Goal: Task Accomplishment & Management: Manage account settings

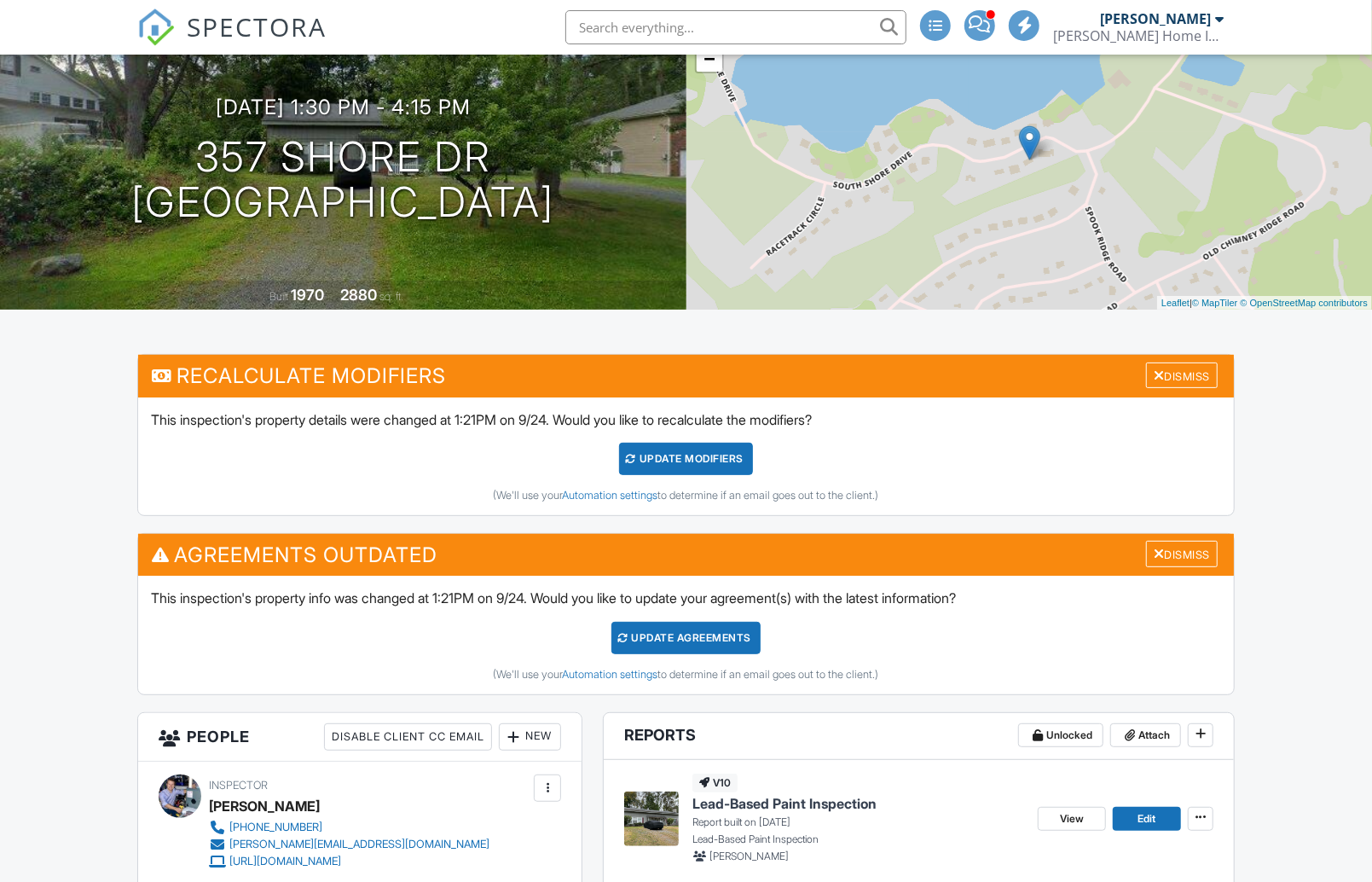
scroll to position [153, 0]
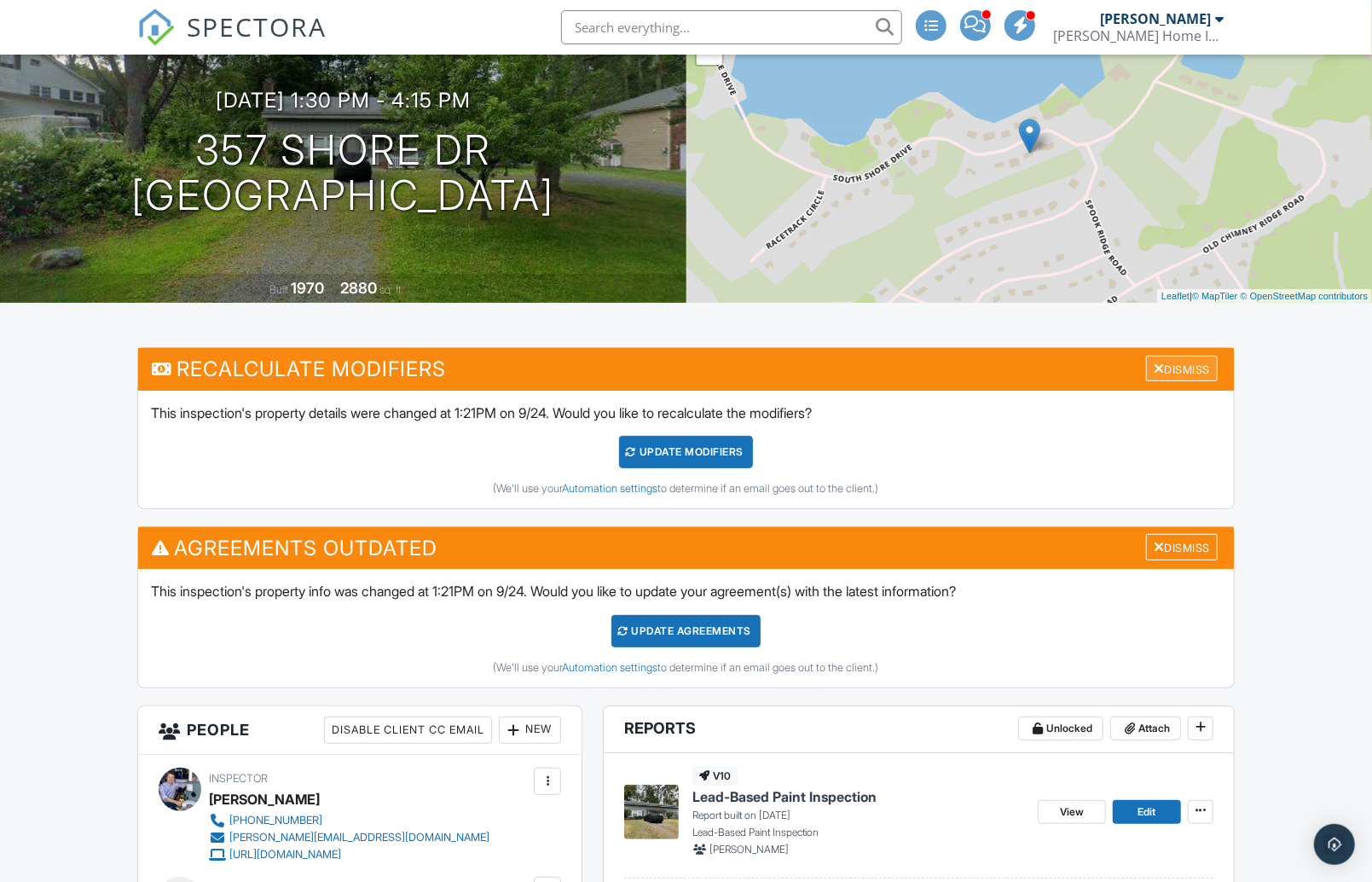
click at [1178, 369] on div "Dismiss" at bounding box center [1182, 368] width 72 height 26
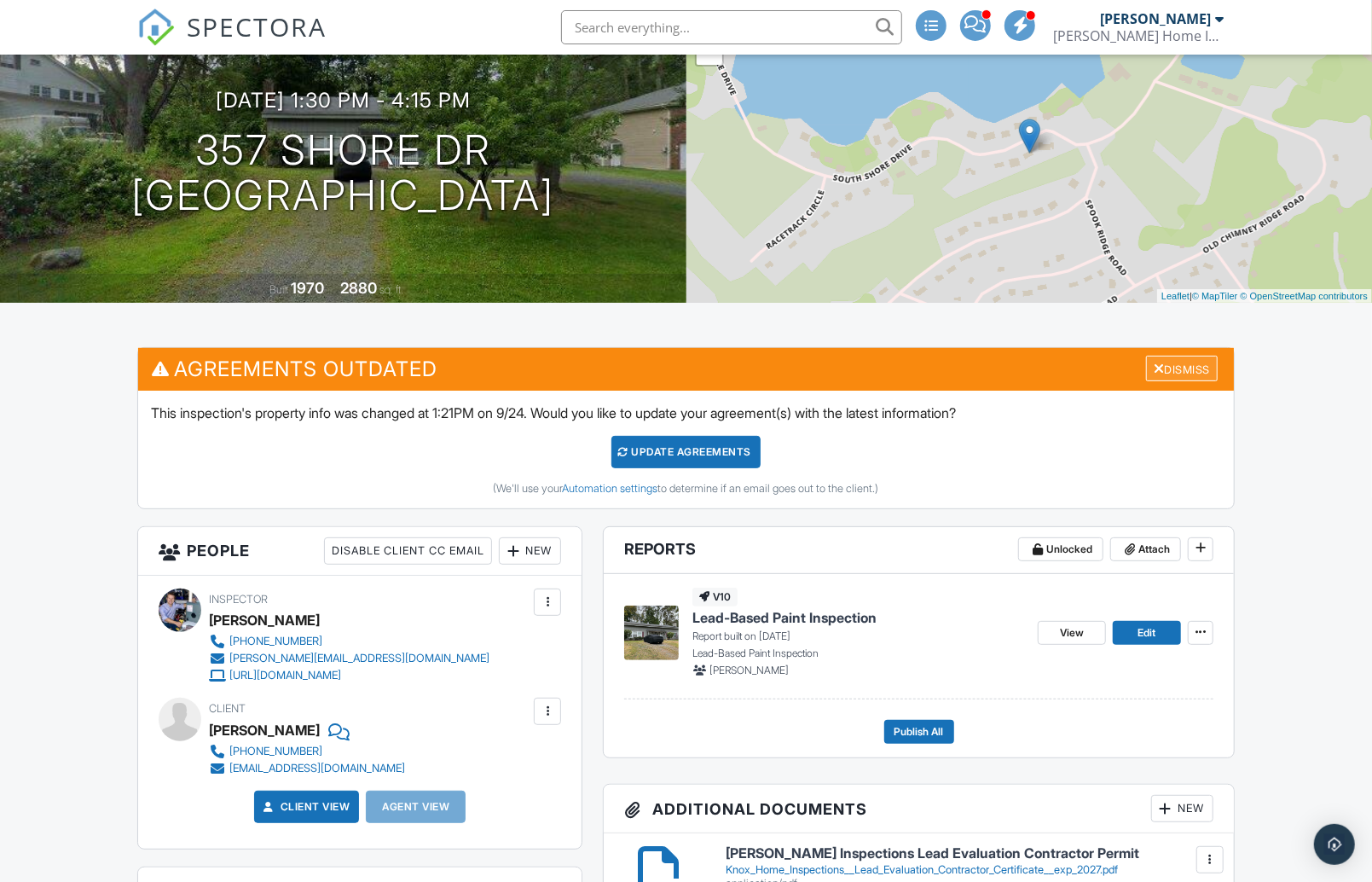
click at [1171, 372] on div "Dismiss" at bounding box center [1182, 368] width 72 height 26
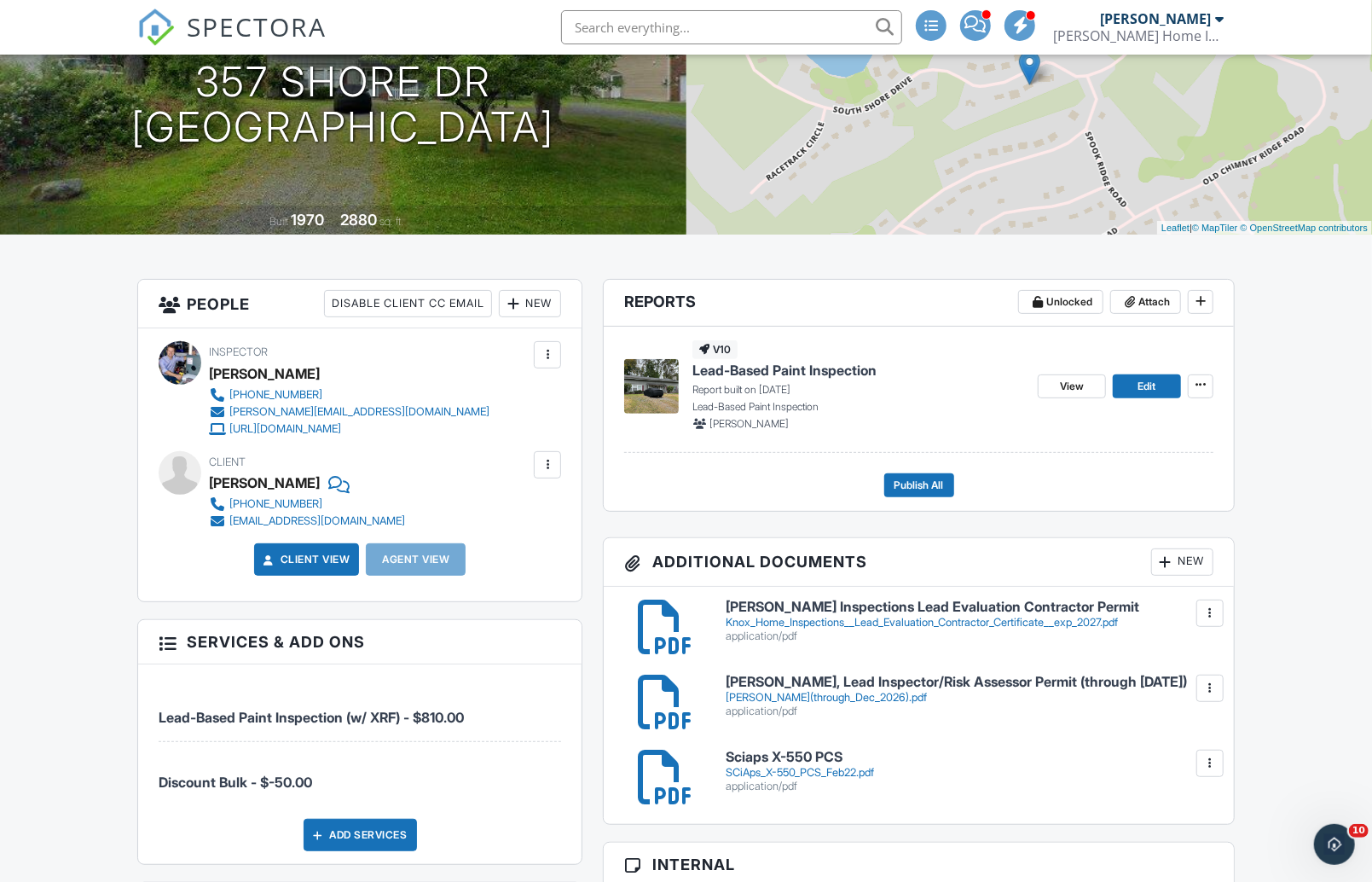
scroll to position [223, 0]
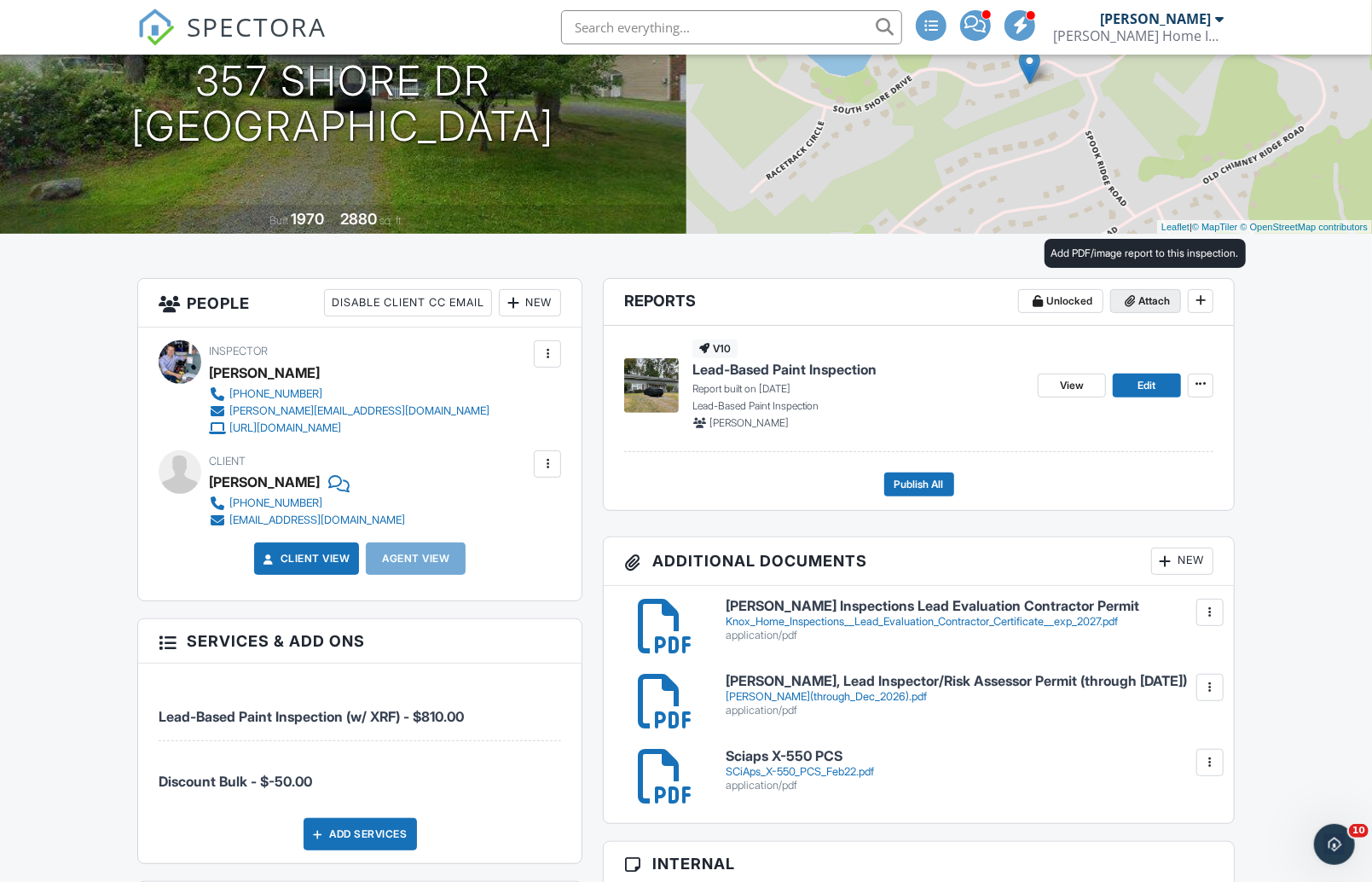
click at [1144, 299] on span "Attach" at bounding box center [1154, 301] width 32 height 17
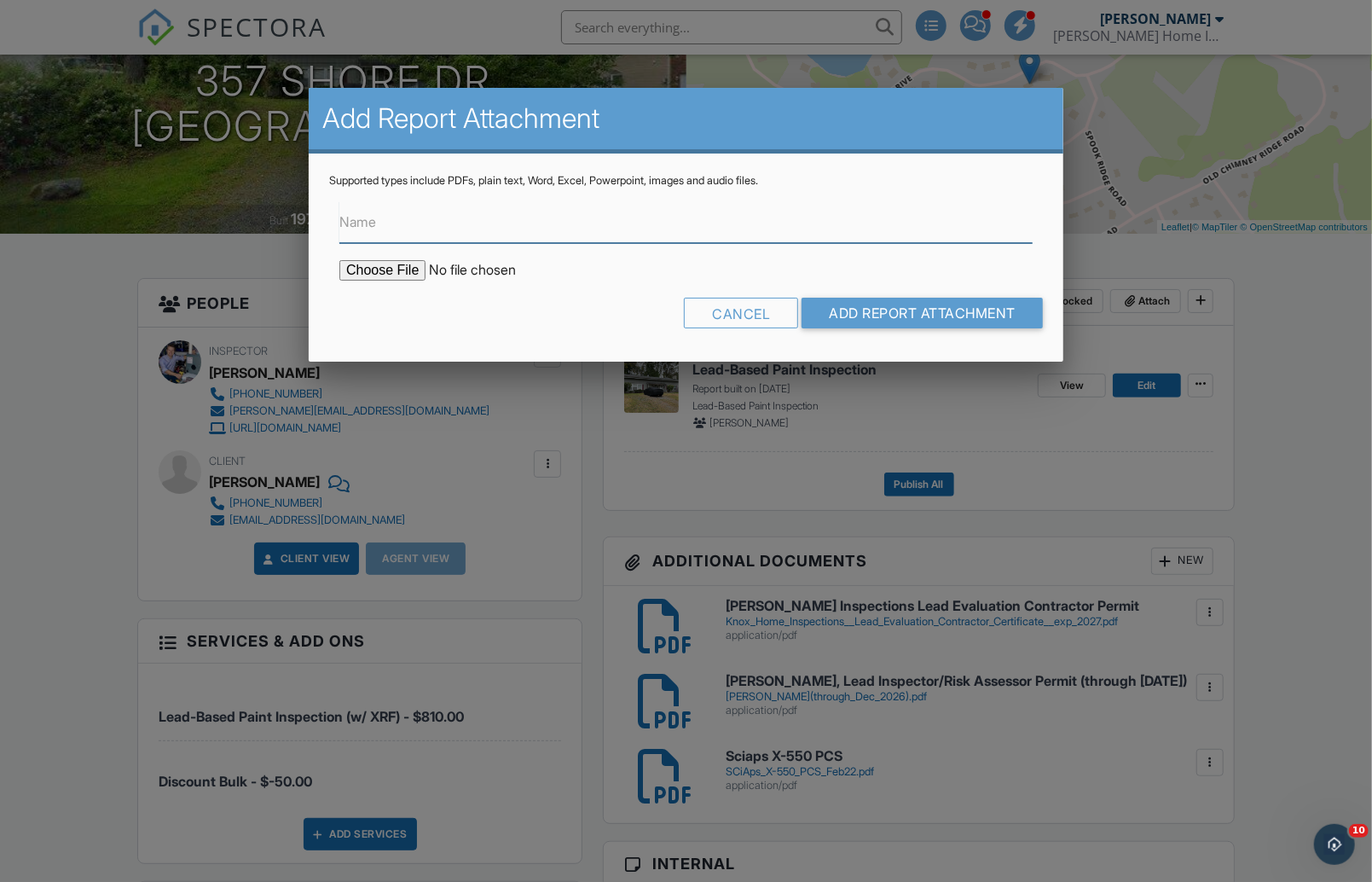
click at [485, 213] on input "Name" at bounding box center [686, 222] width 693 height 41
type input "XRF Results"
click at [403, 272] on input "file" at bounding box center [485, 270] width 290 height 21
type input "C:\fakepath\XRF Results 9-24-25.pdf"
click at [863, 313] on input "Add Report Attachment" at bounding box center [922, 313] width 241 height 31
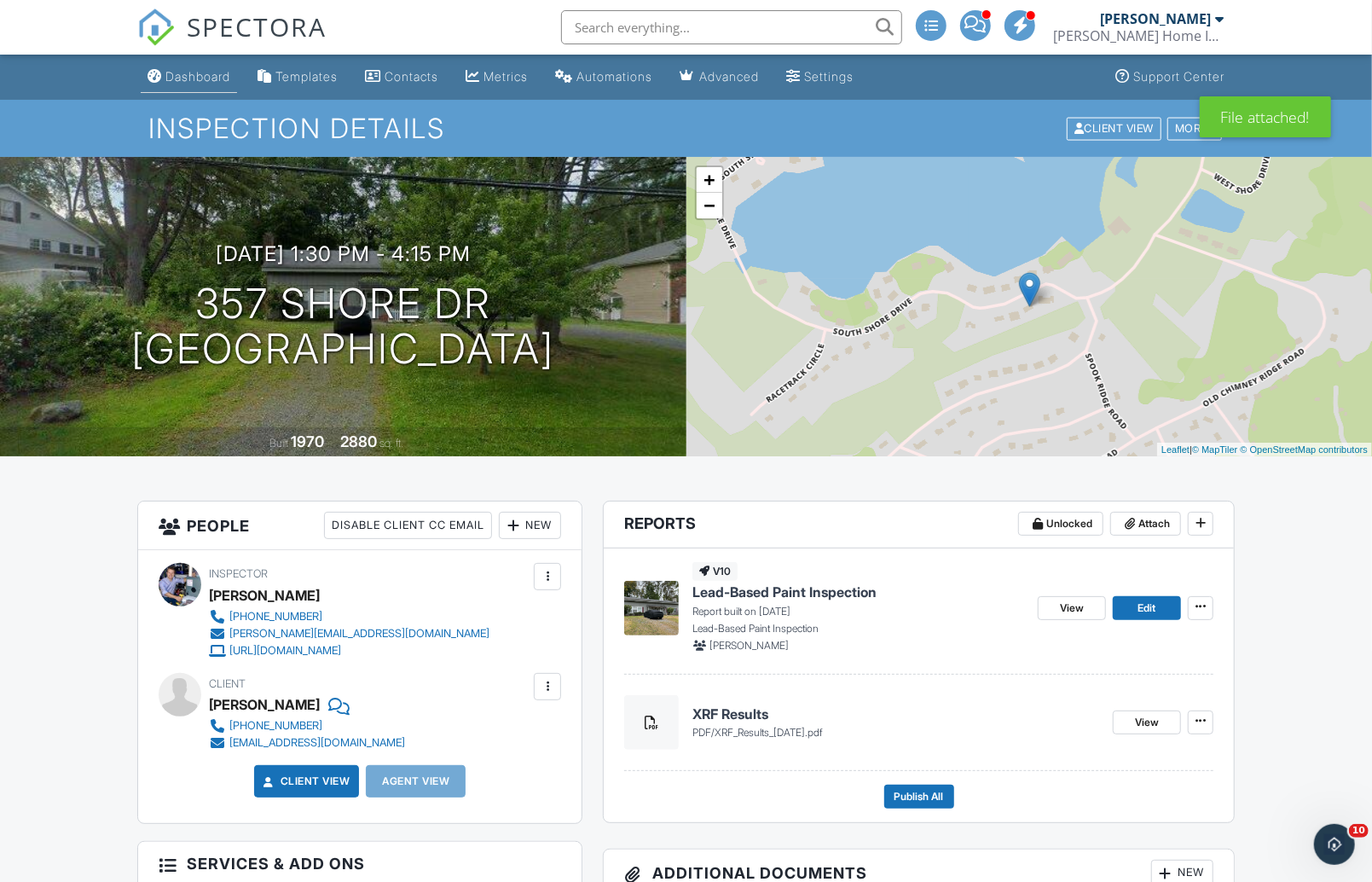
click at [189, 79] on div "Dashboard" at bounding box center [198, 77] width 65 height 14
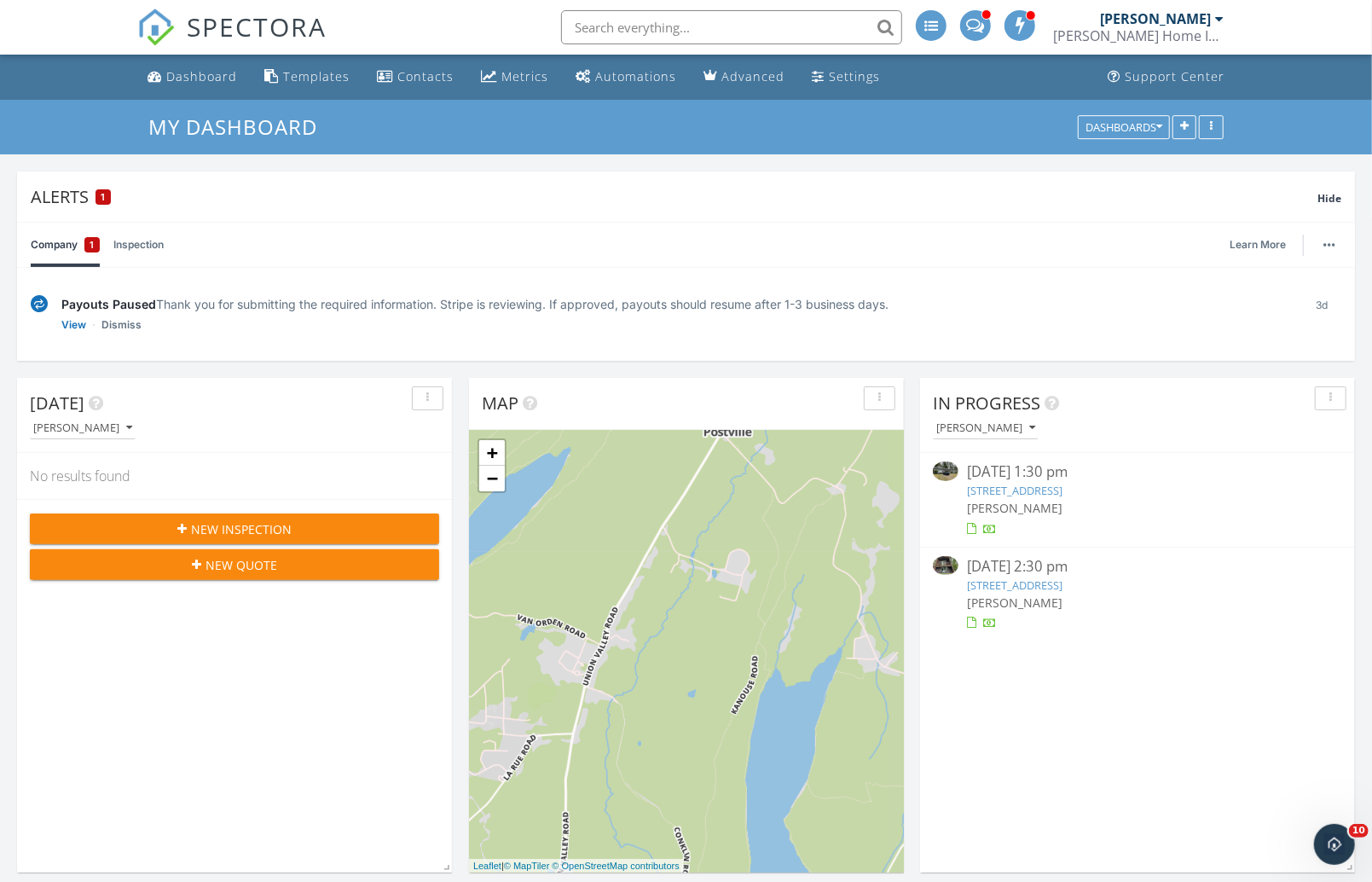
click at [1048, 578] on link "[STREET_ADDRESS]" at bounding box center [1014, 585] width 95 height 15
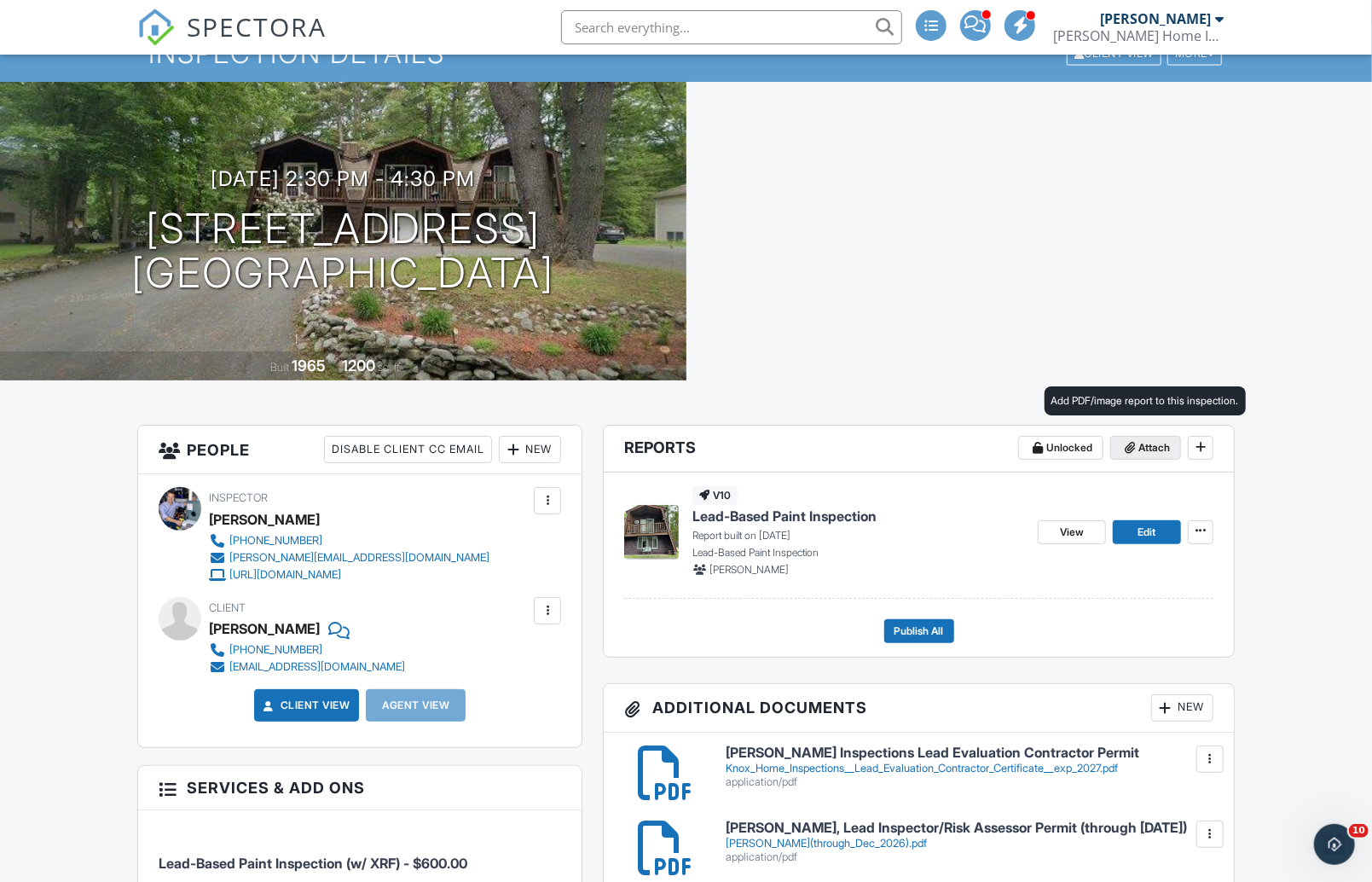
click at [1155, 452] on span "Attach" at bounding box center [1154, 447] width 32 height 17
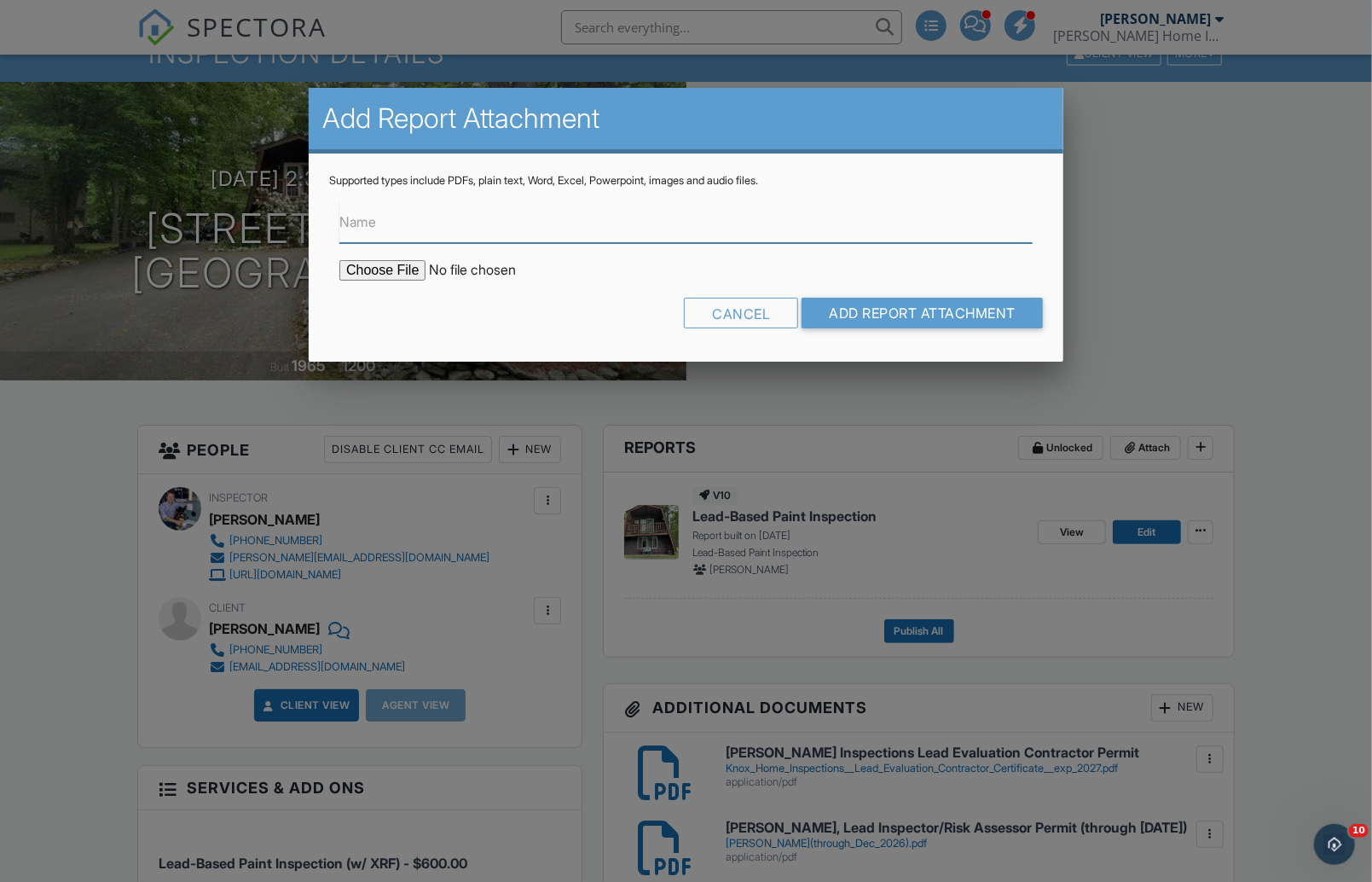
click at [496, 226] on input "Name" at bounding box center [686, 222] width 693 height 41
type input "XRF Results"
click at [395, 269] on input "file" at bounding box center [485, 270] width 290 height 21
type input "C:\fakepath\XRF Results 9-24-25.pdf"
click at [932, 319] on input "Add Report Attachment" at bounding box center [922, 313] width 241 height 31
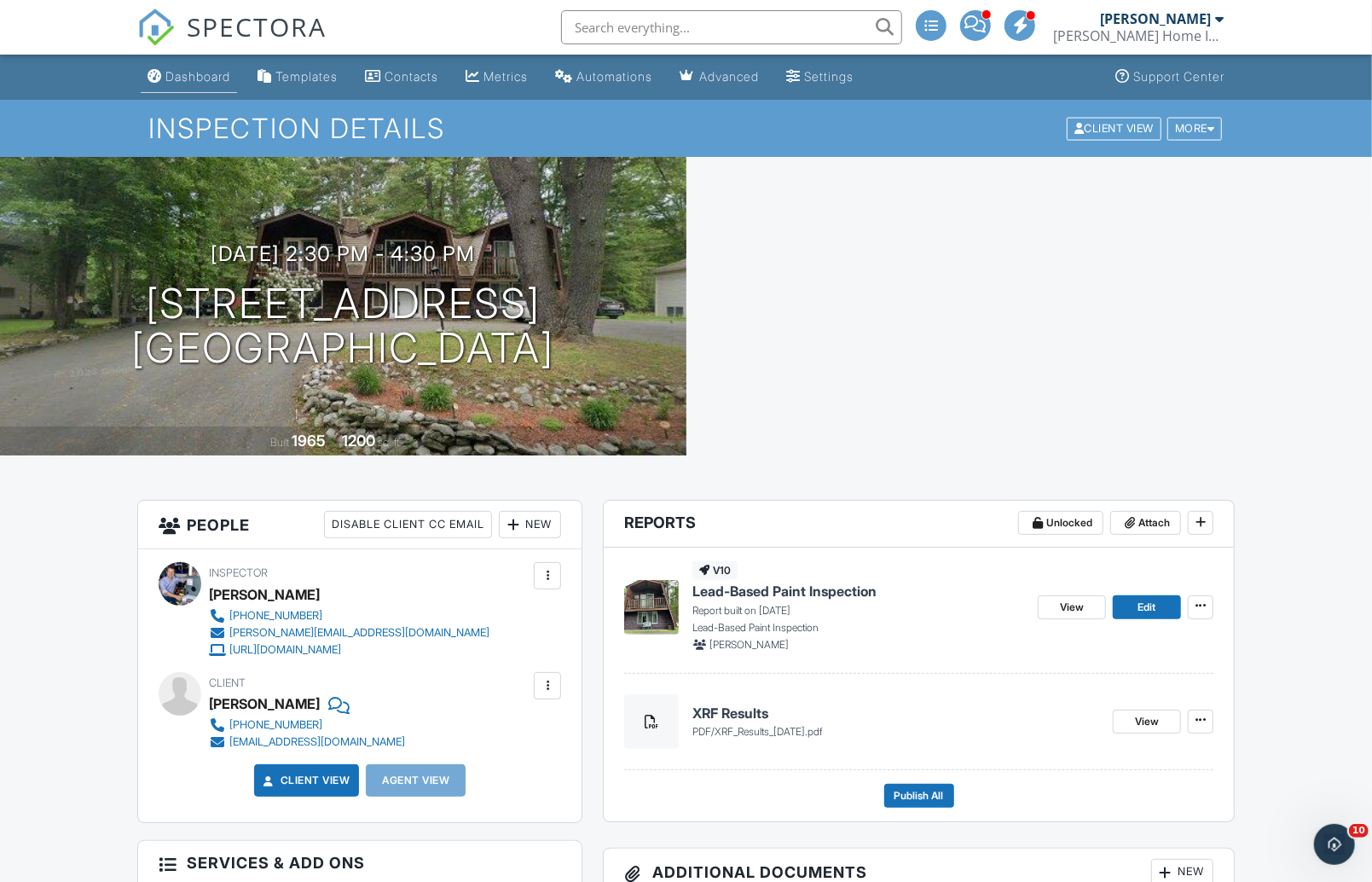
click at [185, 75] on div "Dashboard" at bounding box center [198, 77] width 65 height 14
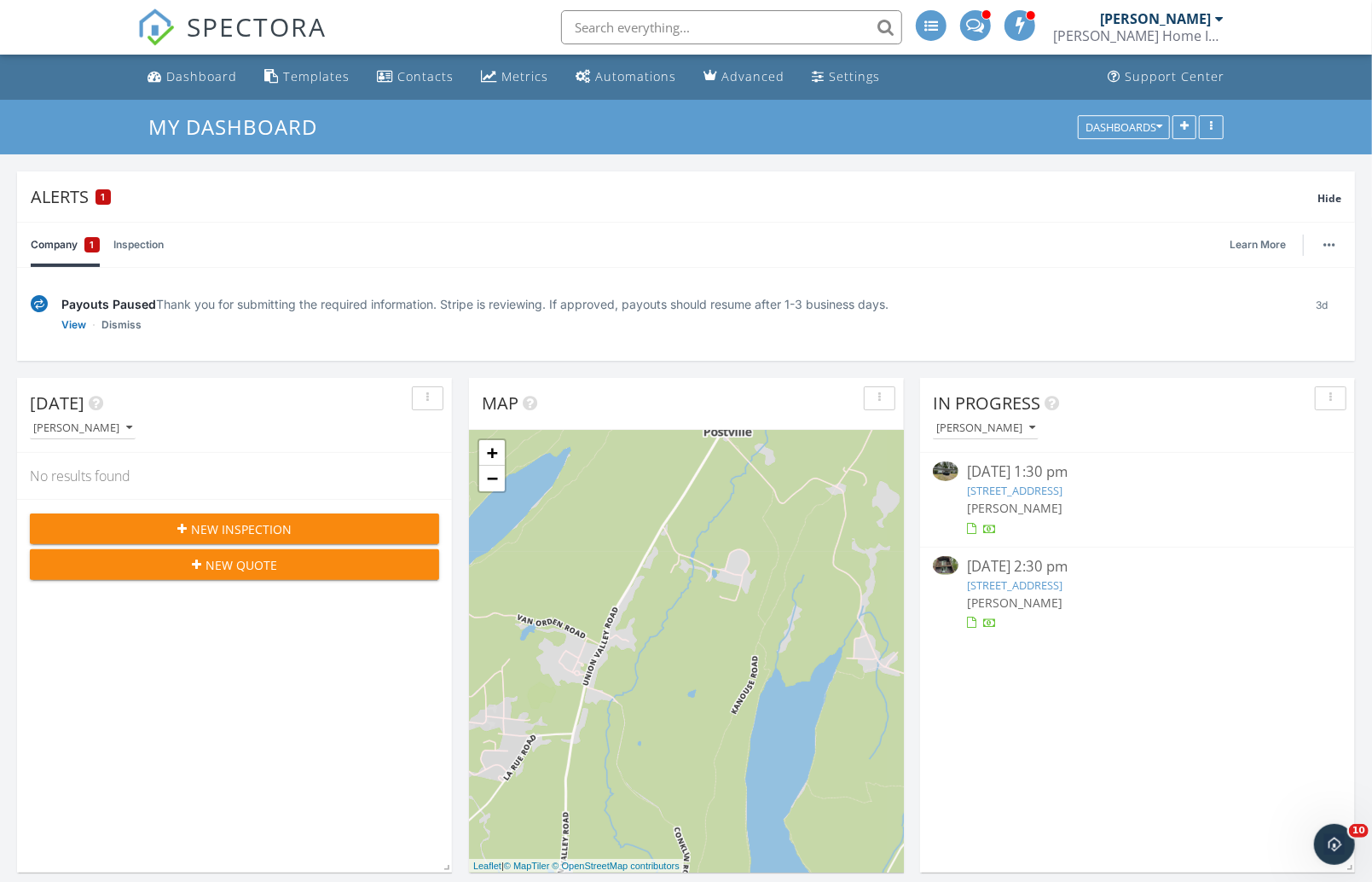
click at [1038, 483] on link "357 Shore Dr , Montague, NJ 07827" at bounding box center [1014, 490] width 95 height 15
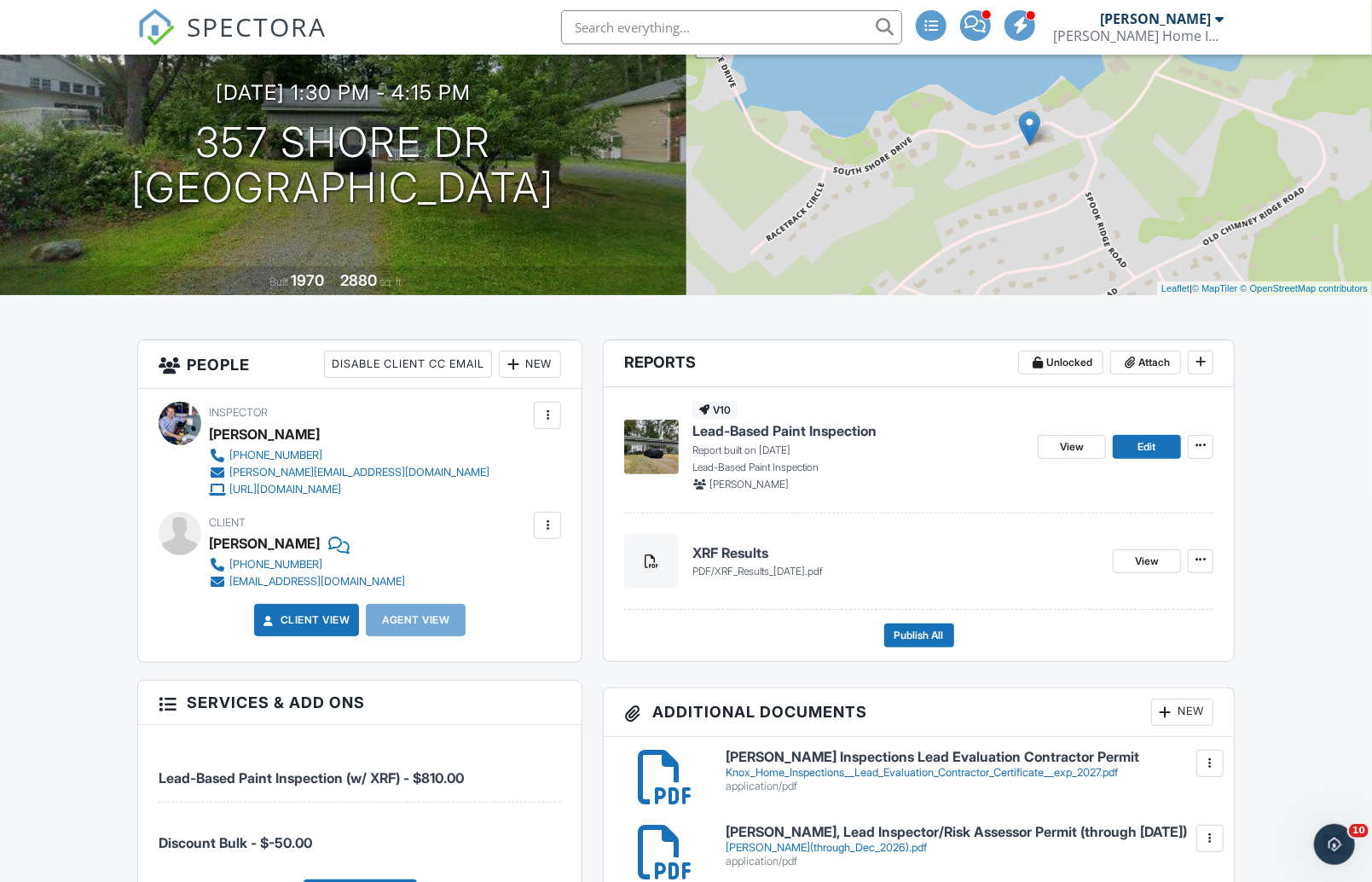
scroll to position [153, 0]
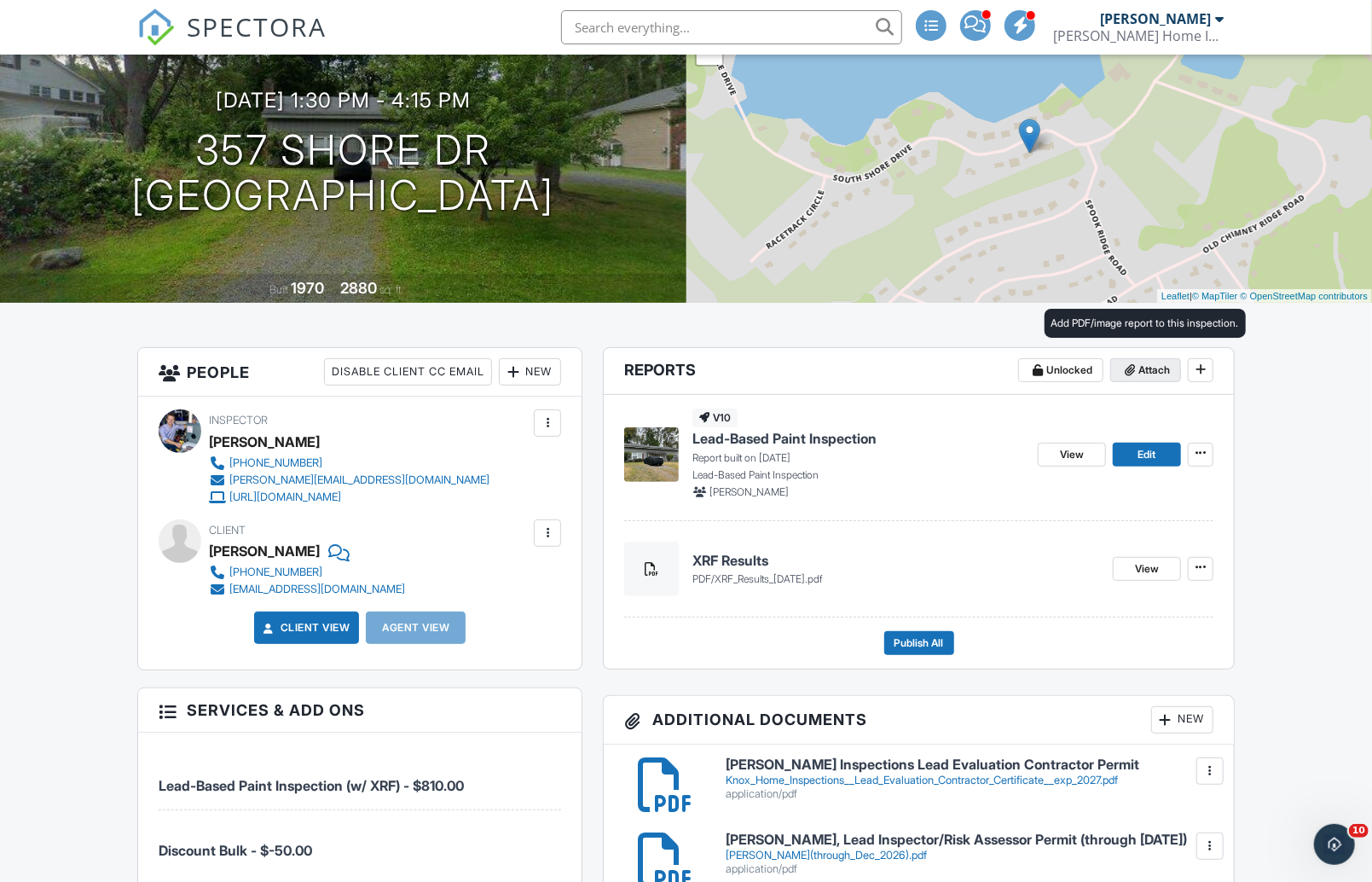
click at [1148, 369] on span "Attach" at bounding box center [1154, 369] width 32 height 17
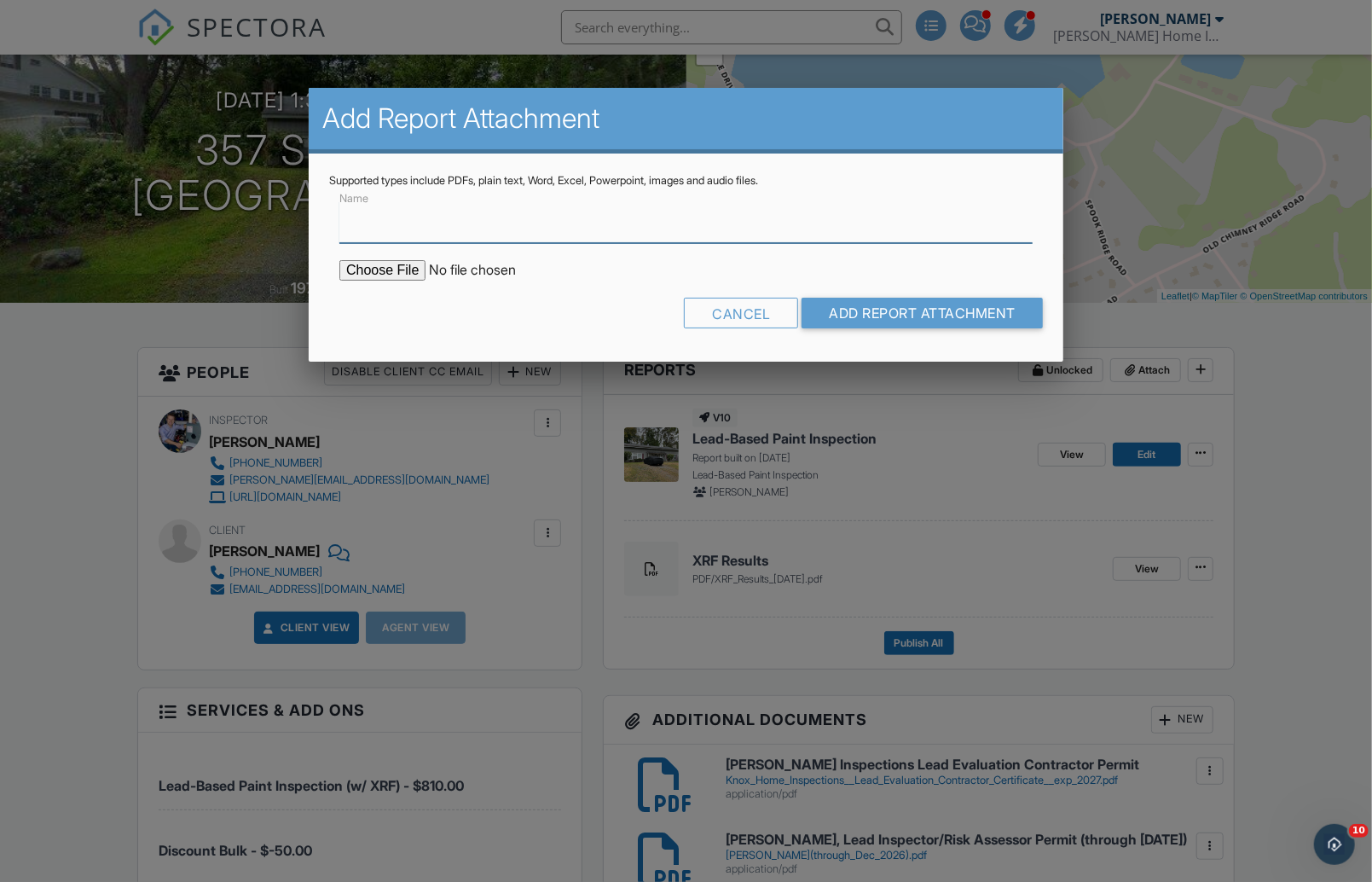
click at [481, 229] on input "Name" at bounding box center [686, 222] width 693 height 41
type input "Interior Lead-Free Certificate"
click at [386, 273] on input "file" at bounding box center [485, 270] width 290 height 21
type input "C:\fakepath\[STREET_ADDRESS], Interior Lead Free Certificate [DATE].pdf"
click at [874, 314] on input "Add Report Attachment" at bounding box center [922, 313] width 241 height 31
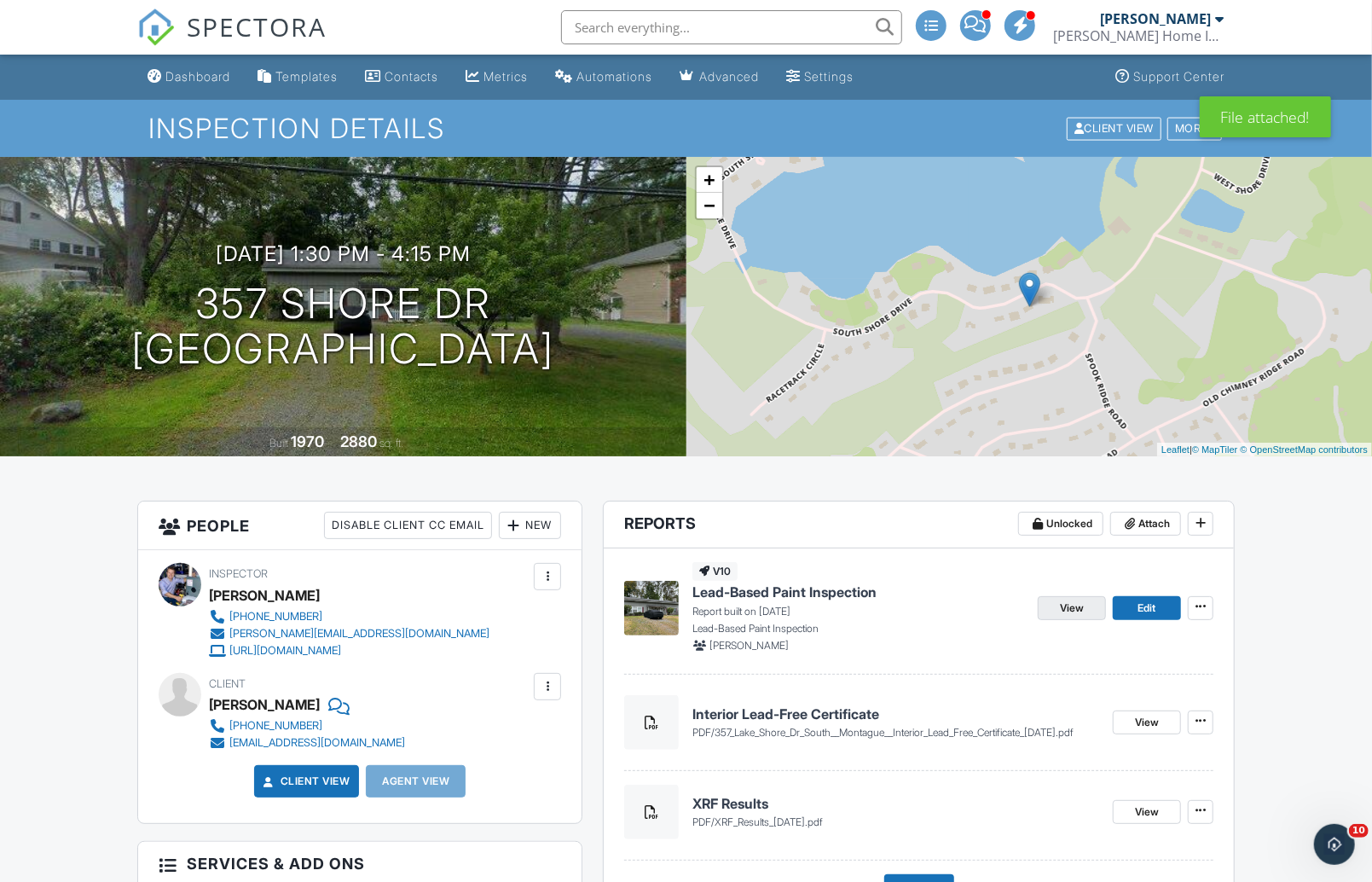
click at [1071, 608] on span "View" at bounding box center [1071, 607] width 24 height 17
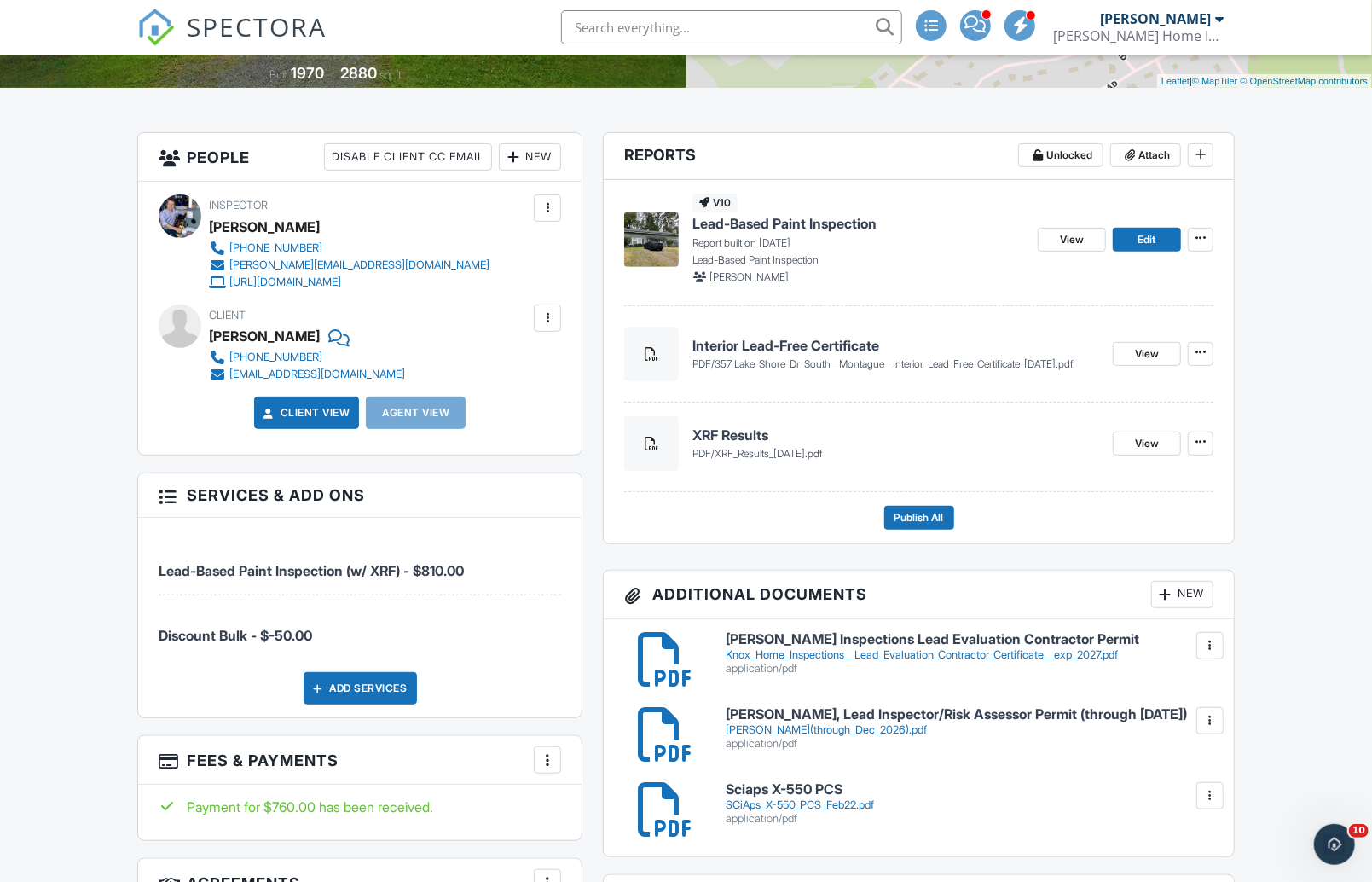
scroll to position [374, 0]
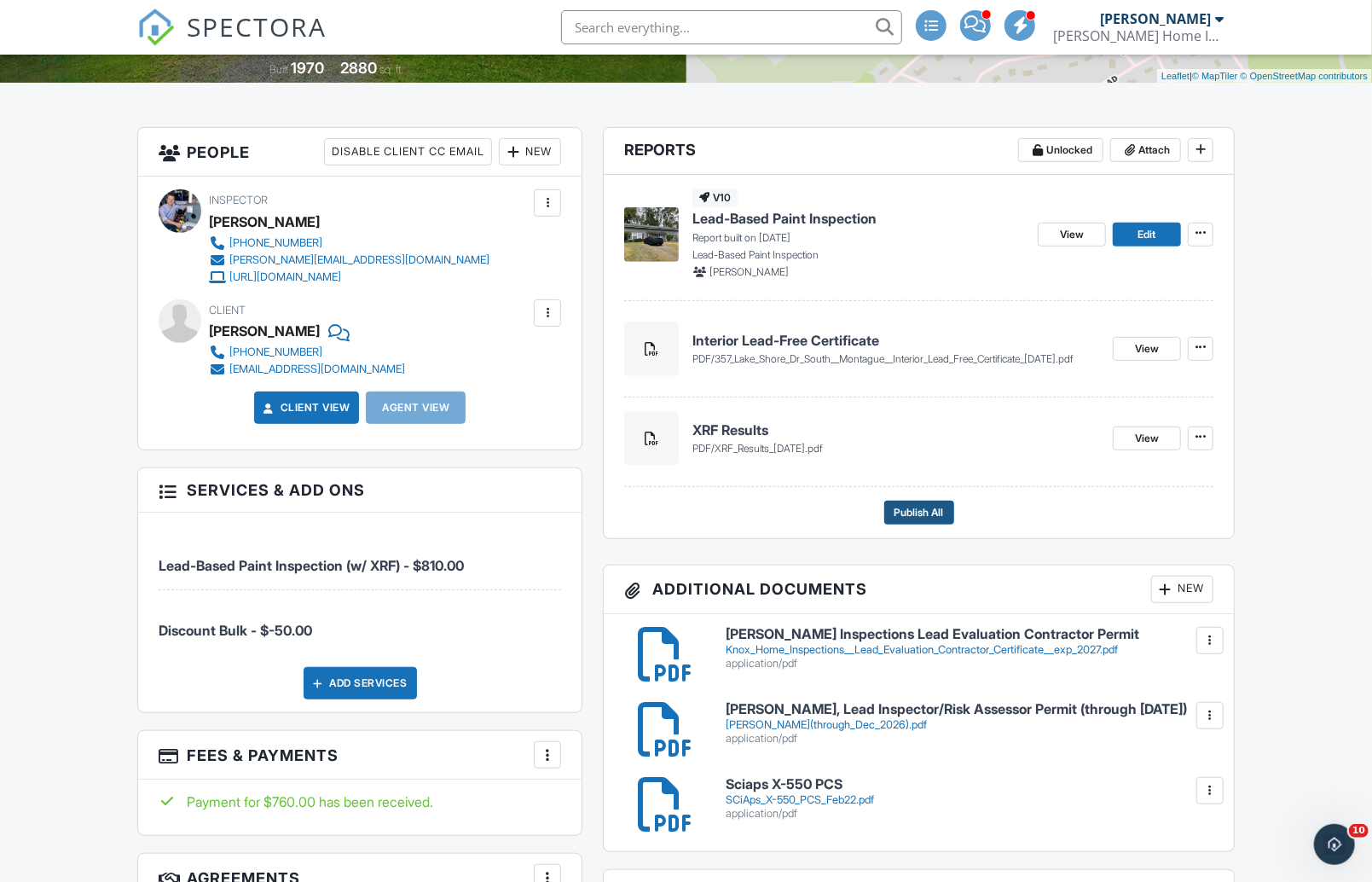
click at [913, 507] on span "Publish All" at bounding box center [919, 512] width 50 height 17
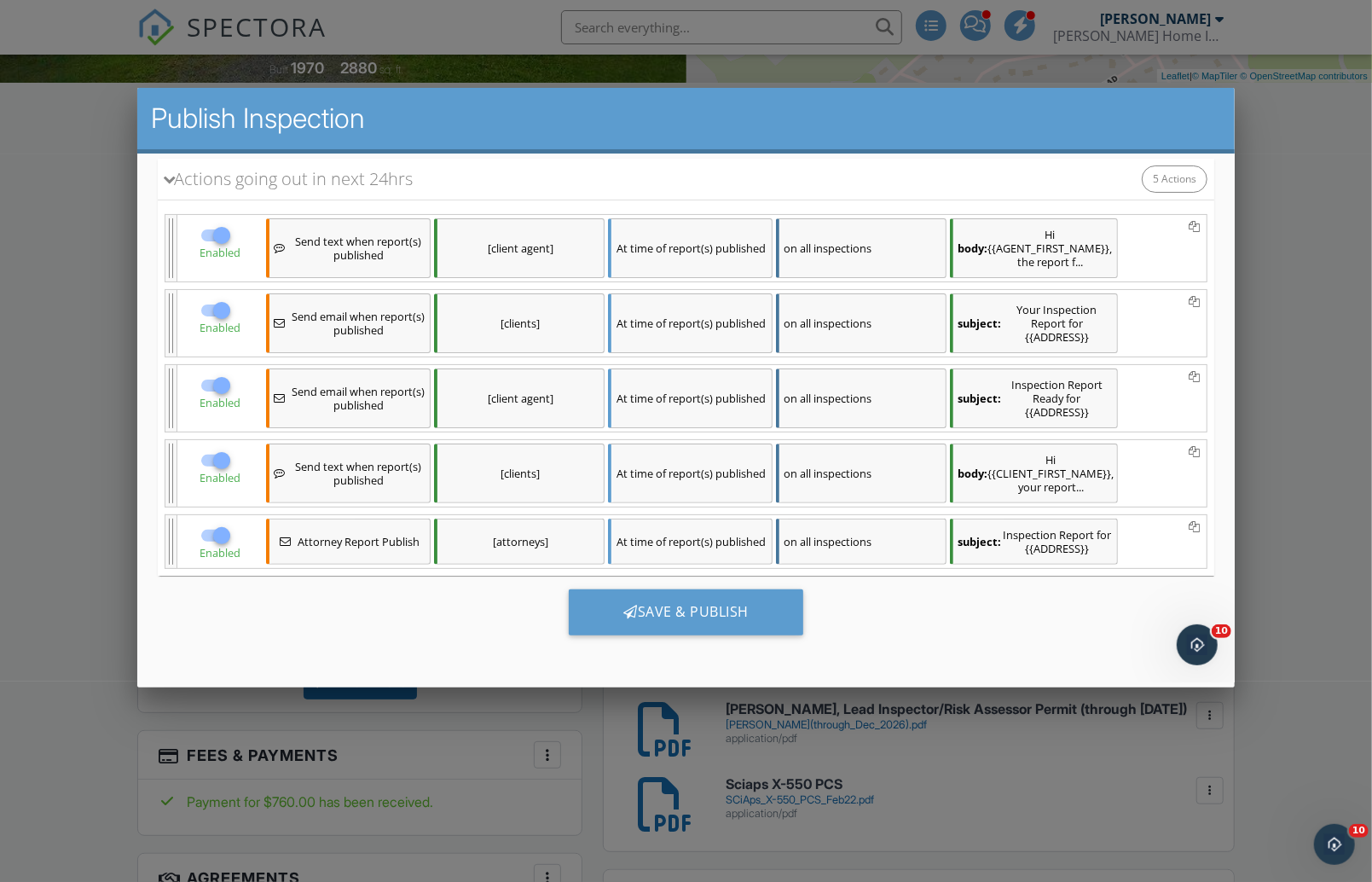
scroll to position [220, 0]
click at [687, 608] on div "Save & Publish" at bounding box center [685, 612] width 234 height 46
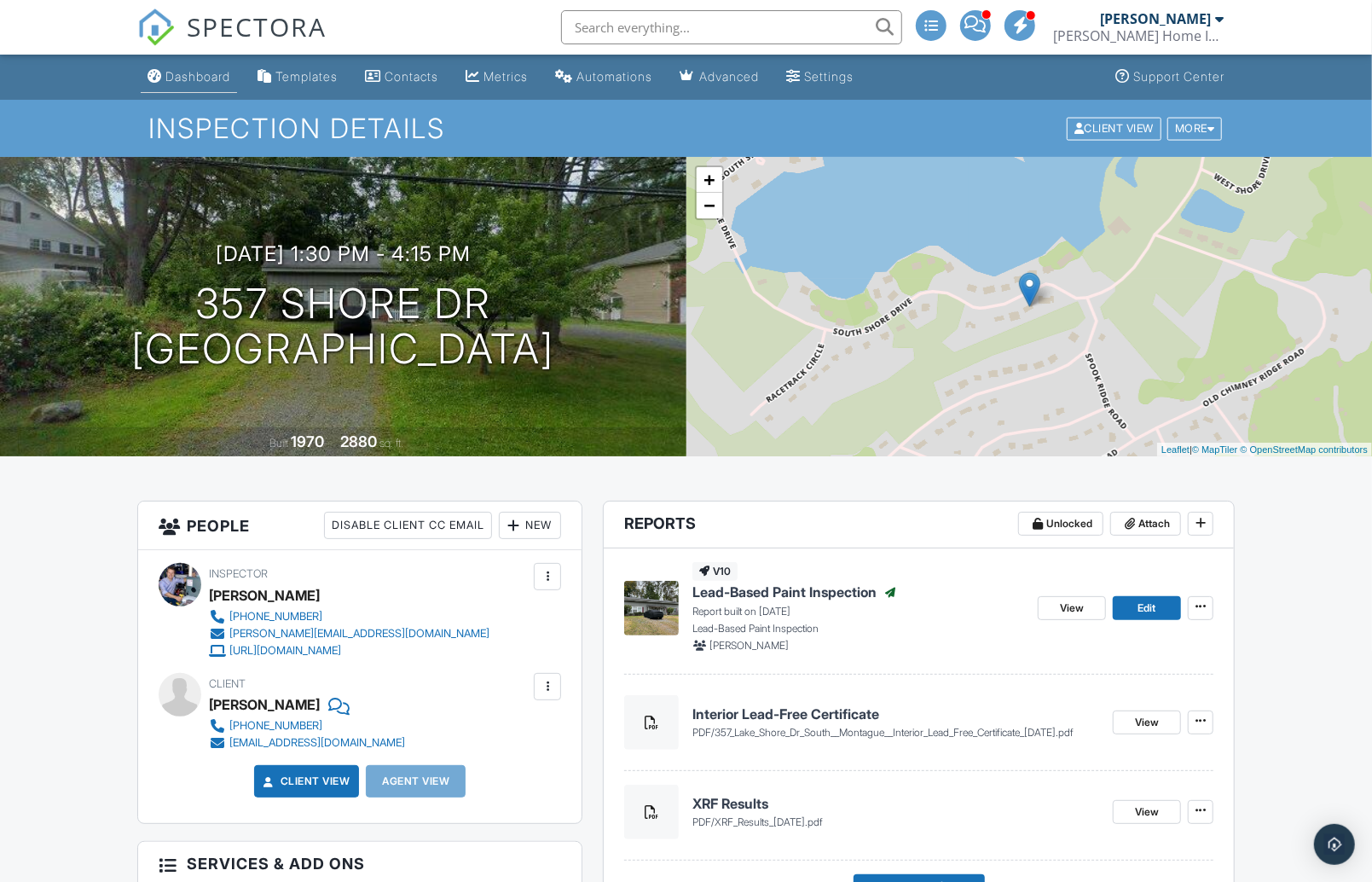
click at [179, 83] on div "Dashboard" at bounding box center [198, 77] width 65 height 14
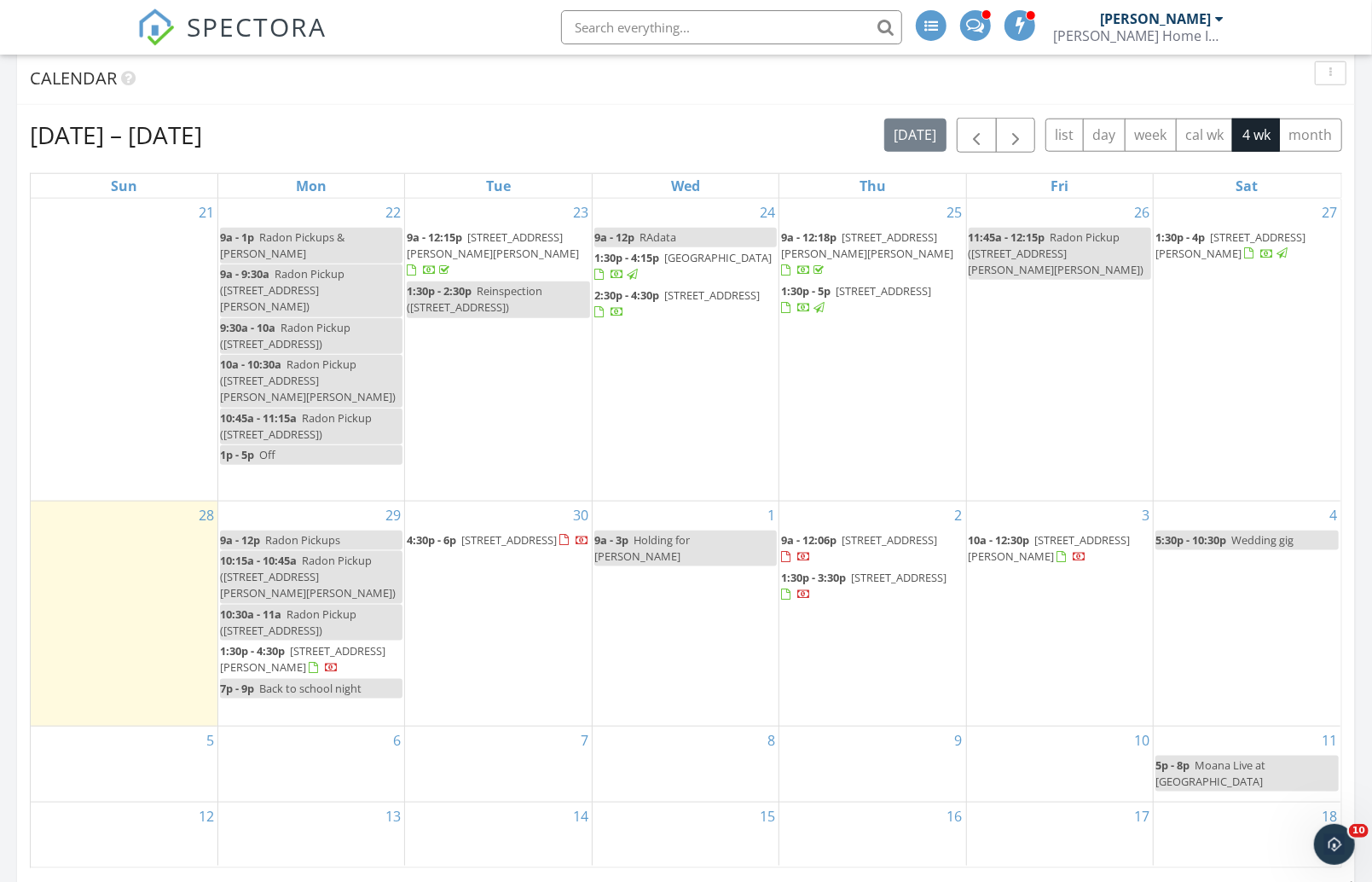
scroll to position [1004, 0]
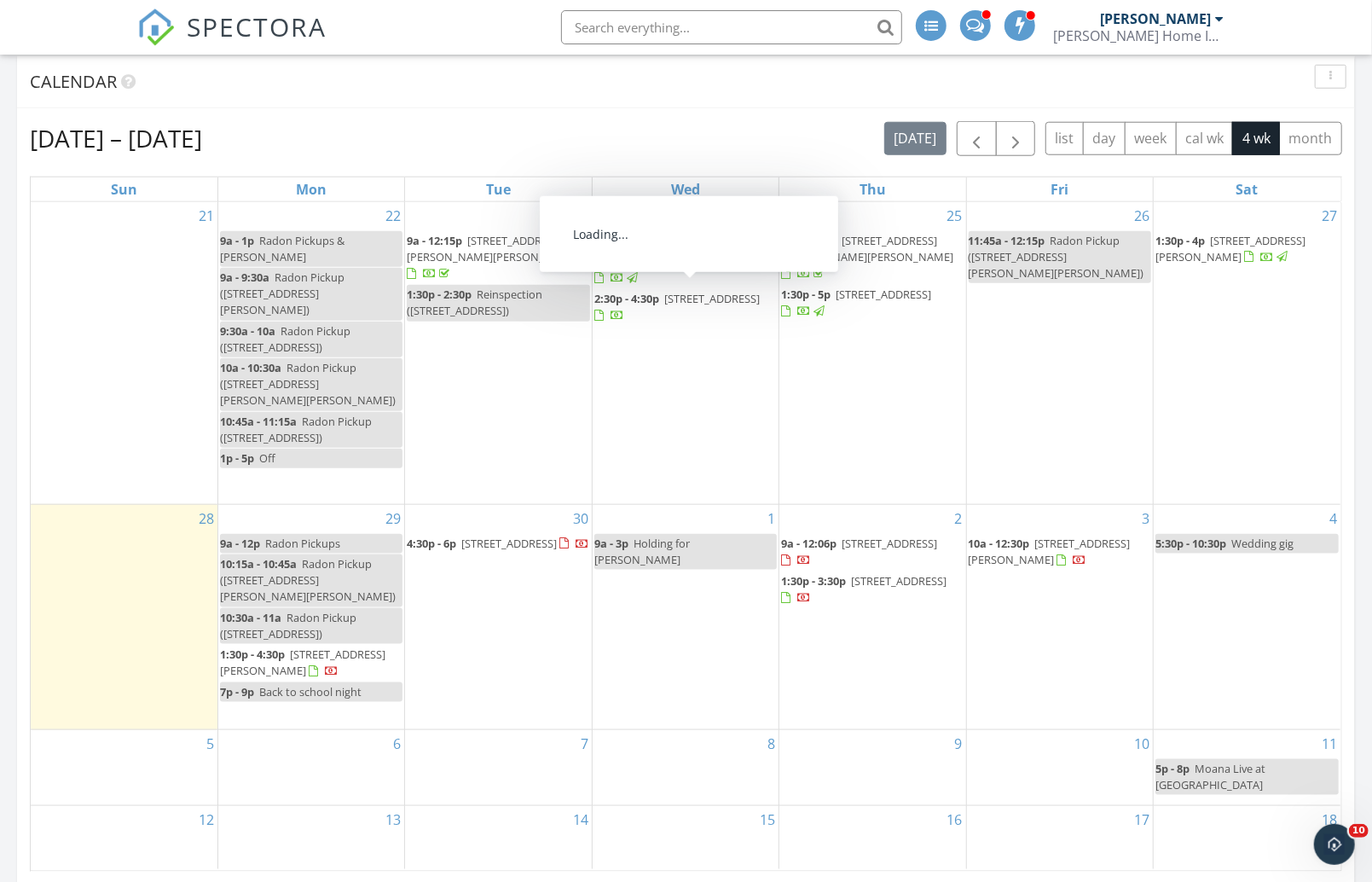
click at [674, 295] on span "233 Shore Dr c, Montague 07827" at bounding box center [712, 298] width 95 height 15
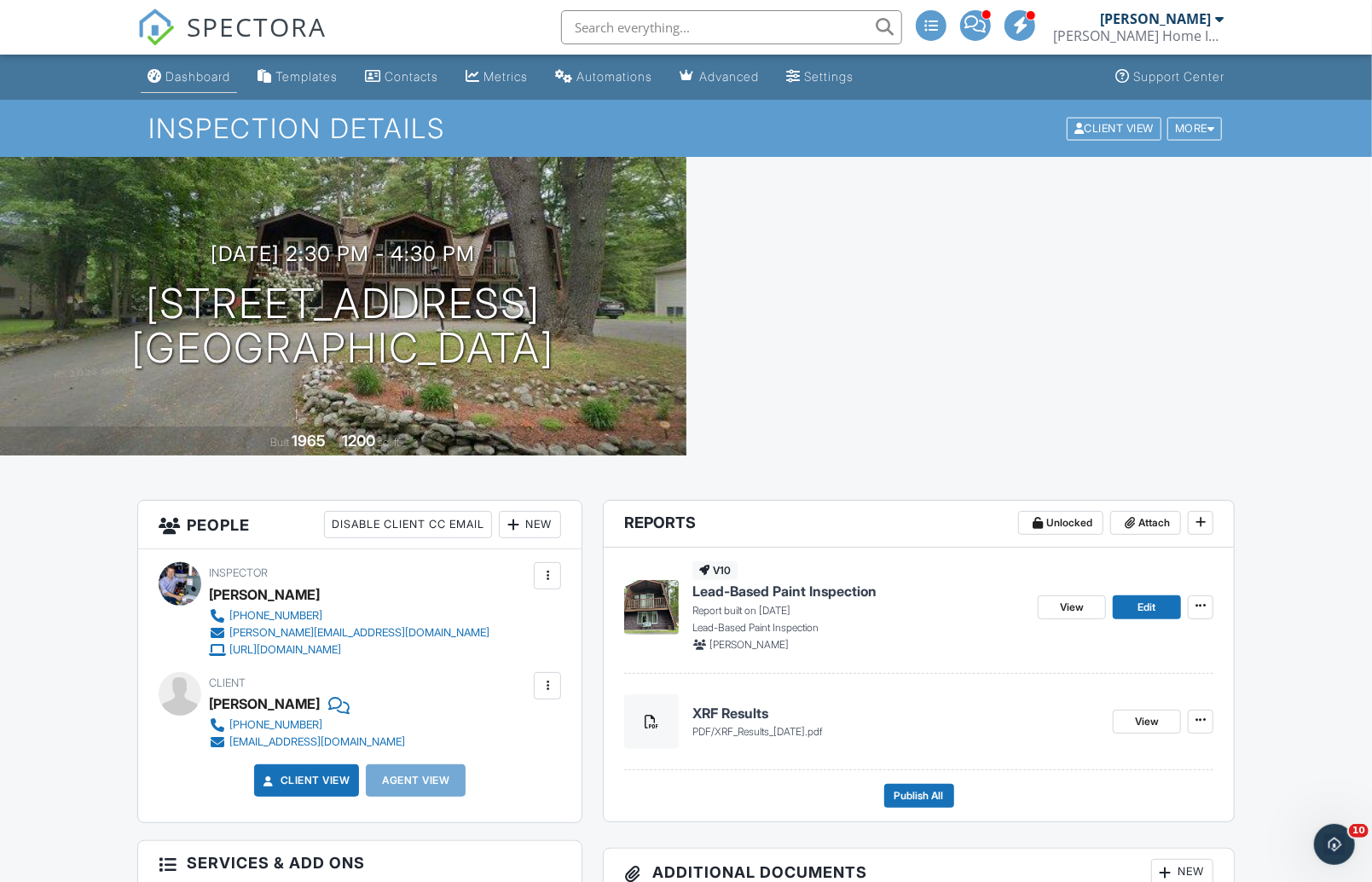
click at [188, 78] on div "Dashboard" at bounding box center [198, 77] width 65 height 14
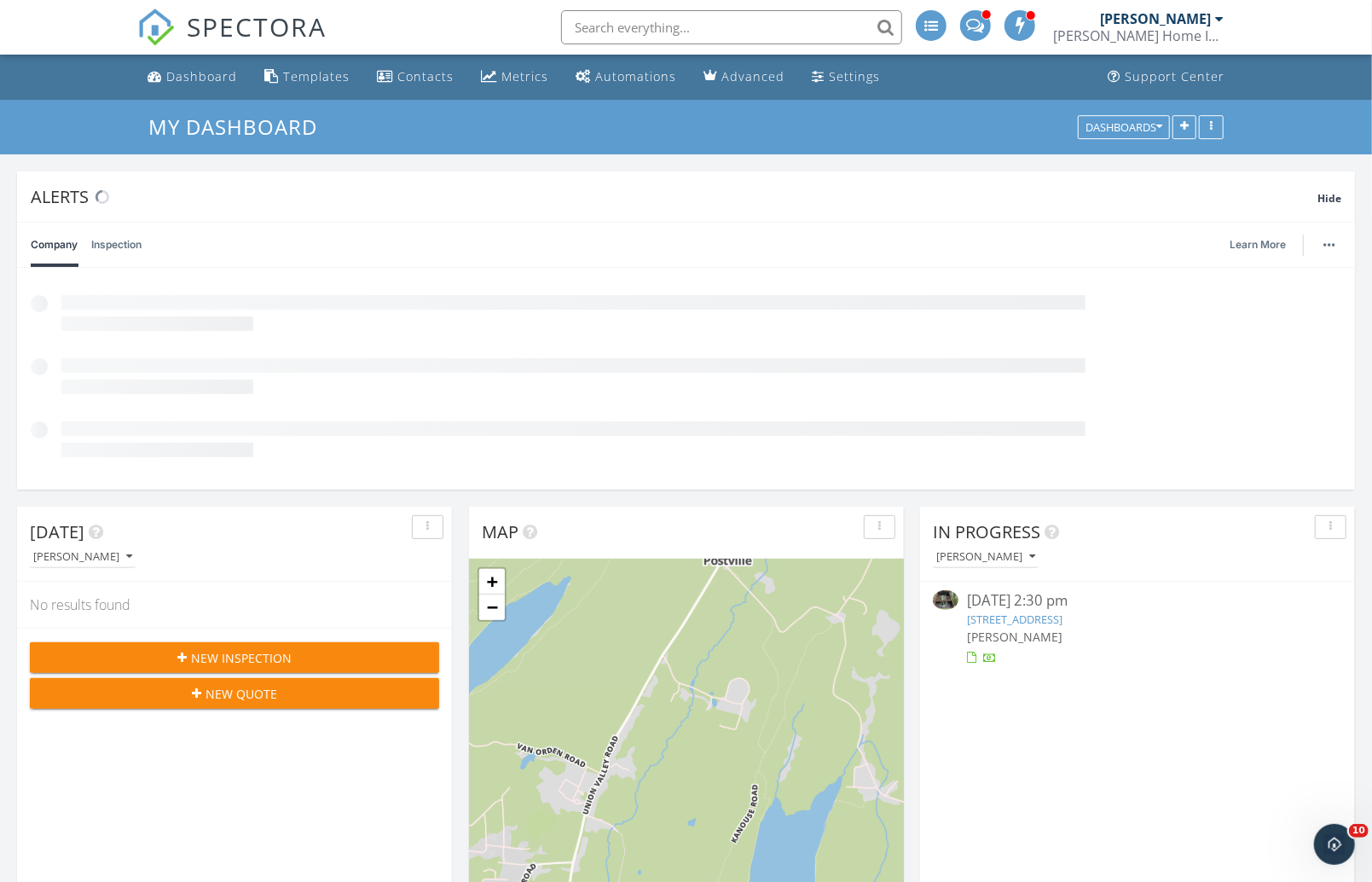
click at [1030, 614] on link "233 Shore Dr c, Montague, NJ 07827" at bounding box center [1014, 619] width 95 height 15
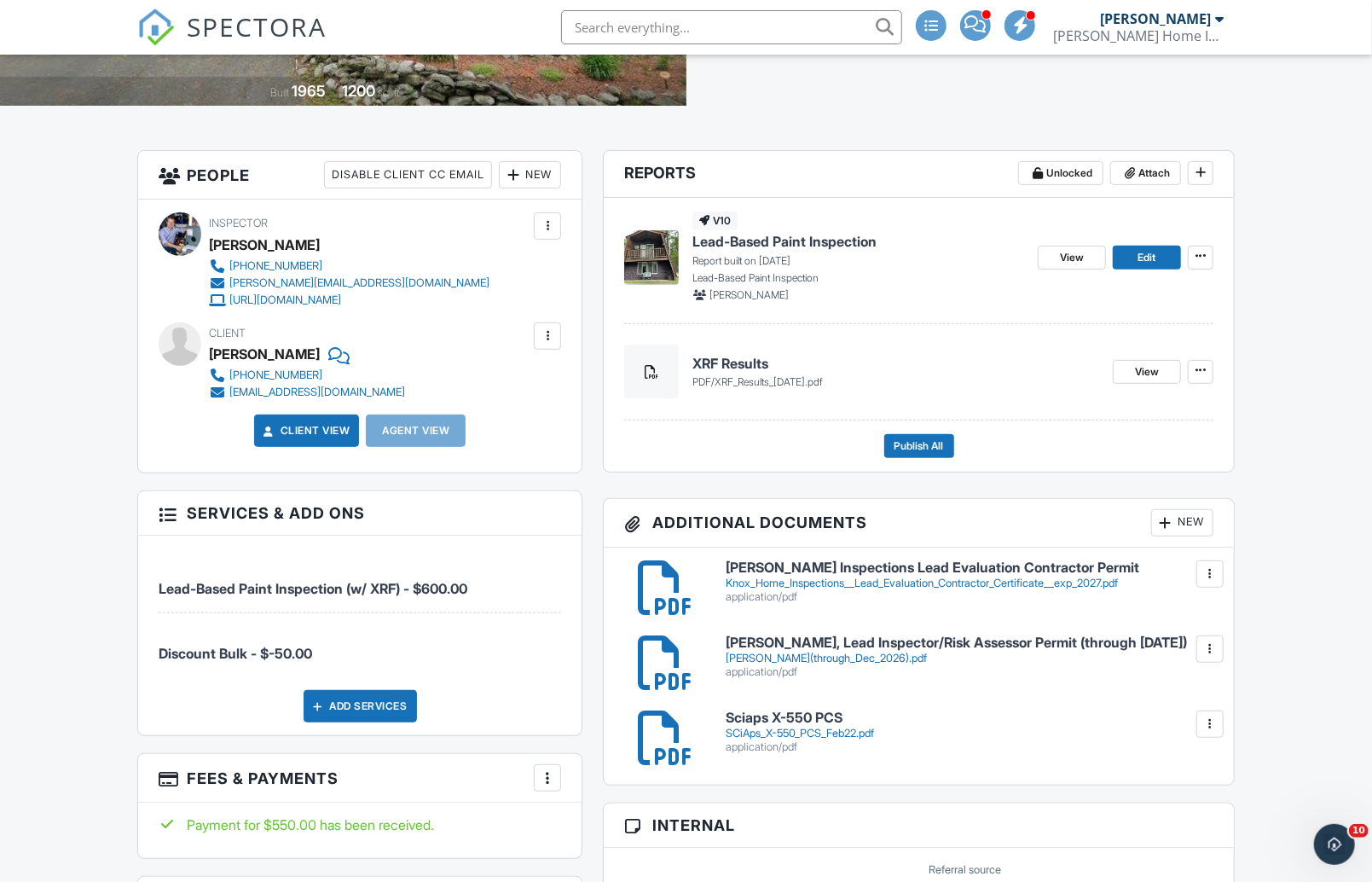
scroll to position [351, 0]
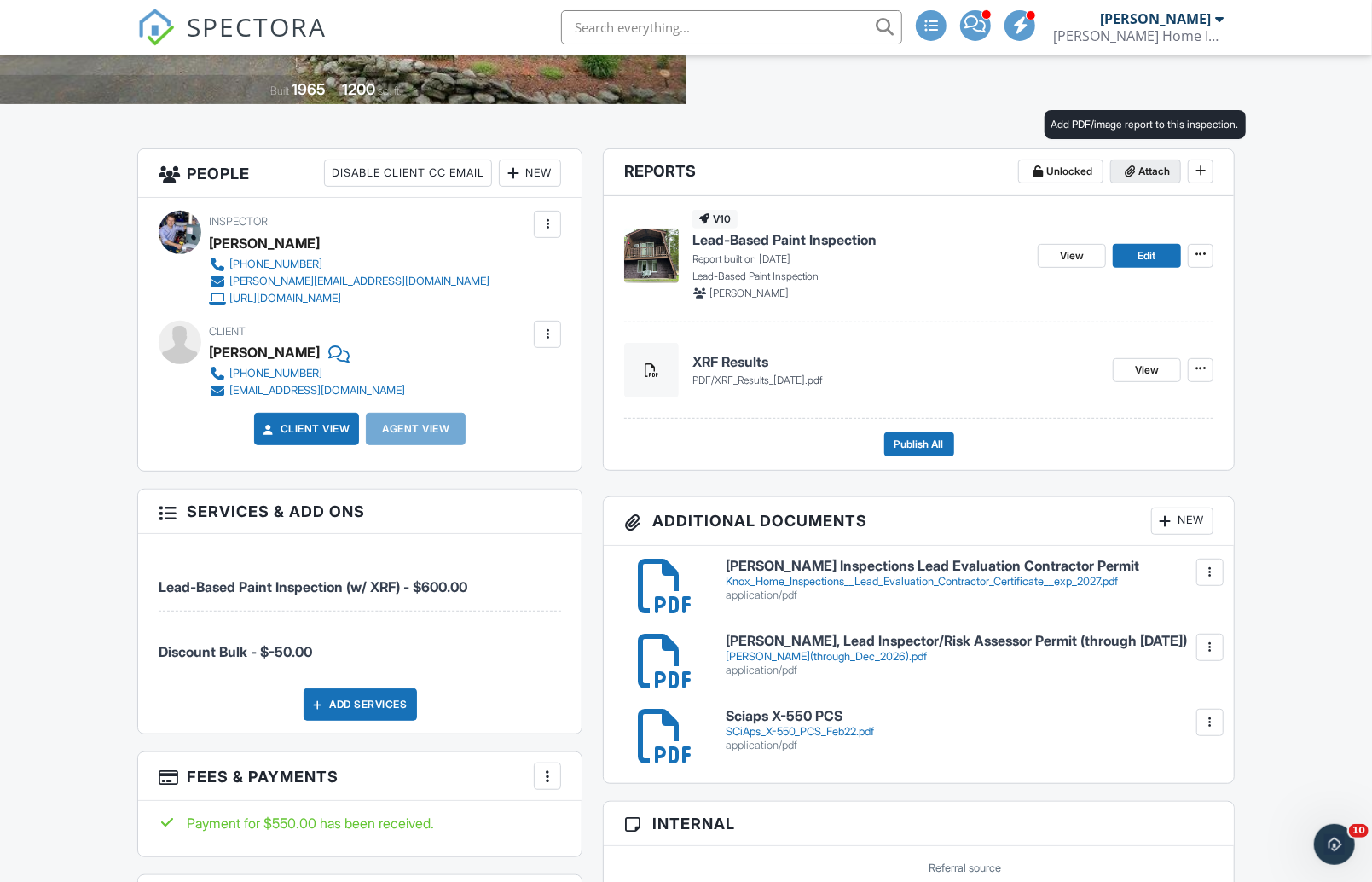
click at [1148, 168] on span "Attach" at bounding box center [1154, 171] width 32 height 17
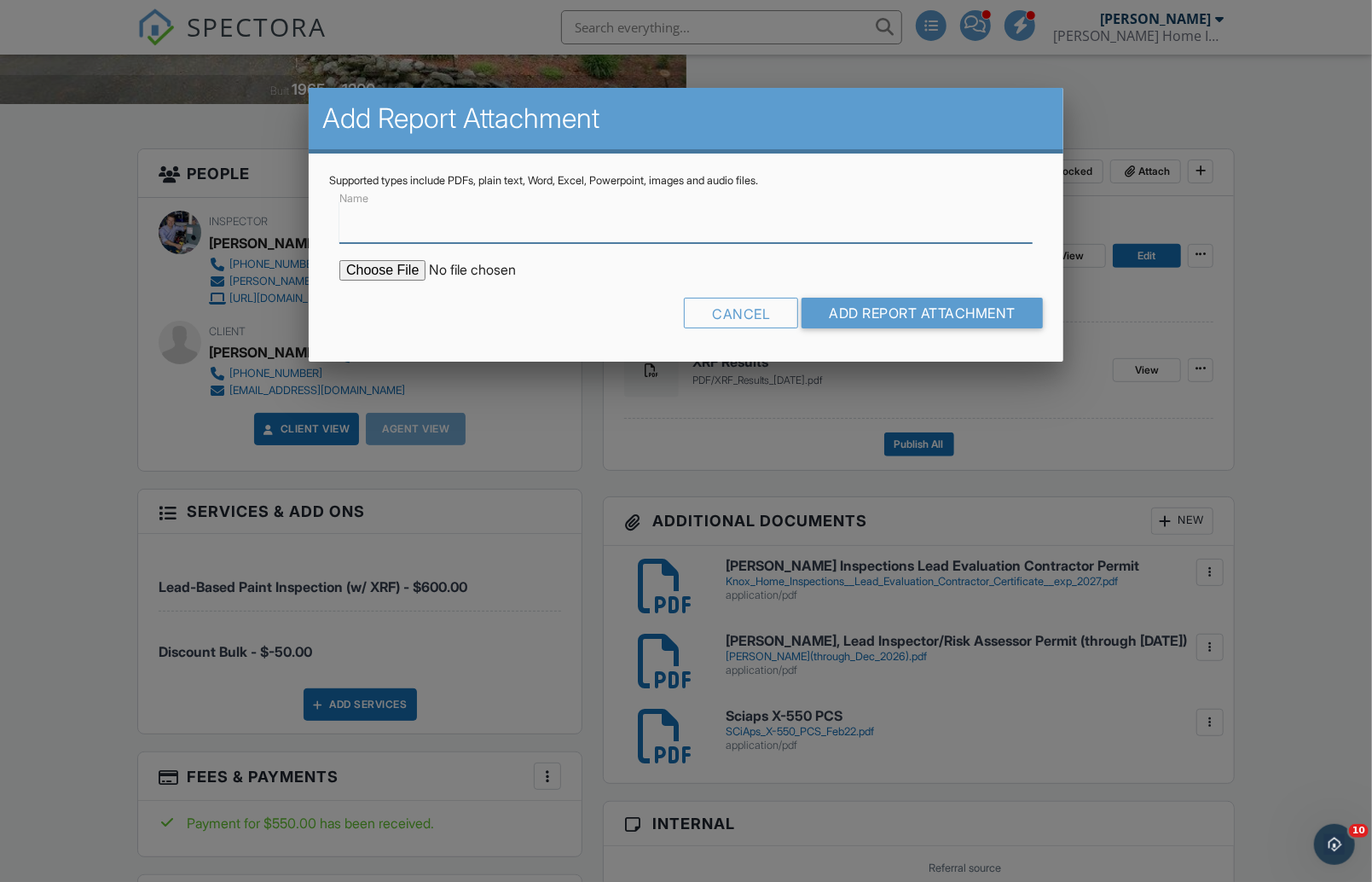
click at [615, 235] on input "Name" at bounding box center [686, 222] width 693 height 41
type input "Interior Lead-Free Certificate"
click at [374, 268] on input "file" at bounding box center [485, 270] width 290 height 21
type input "C:\fakepath\233-C Lake Shore Dr North, Montague, Interior Lead-Free Certificate…"
click at [848, 307] on input "Add Report Attachment" at bounding box center [922, 313] width 241 height 31
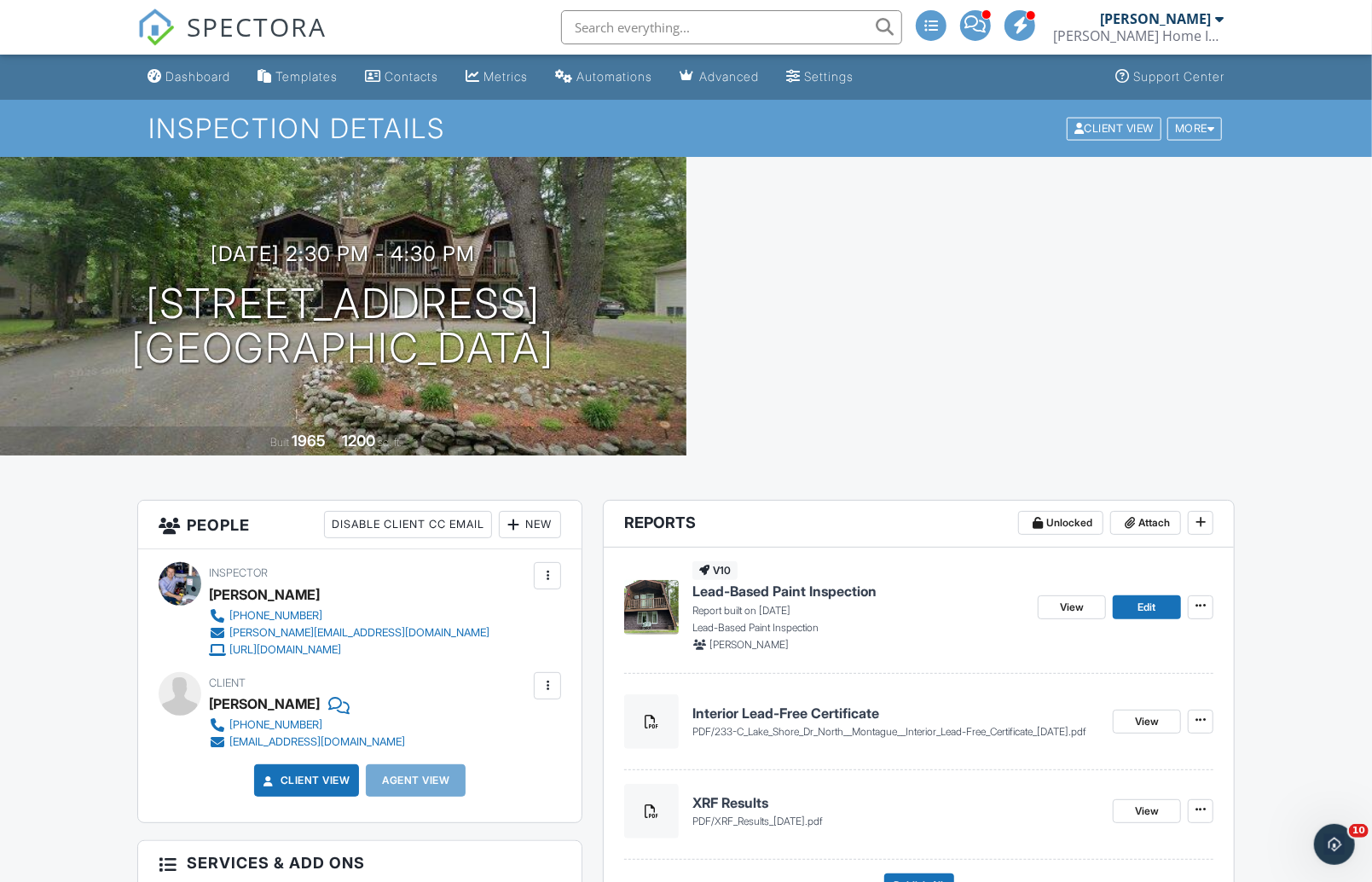
scroll to position [52, 0]
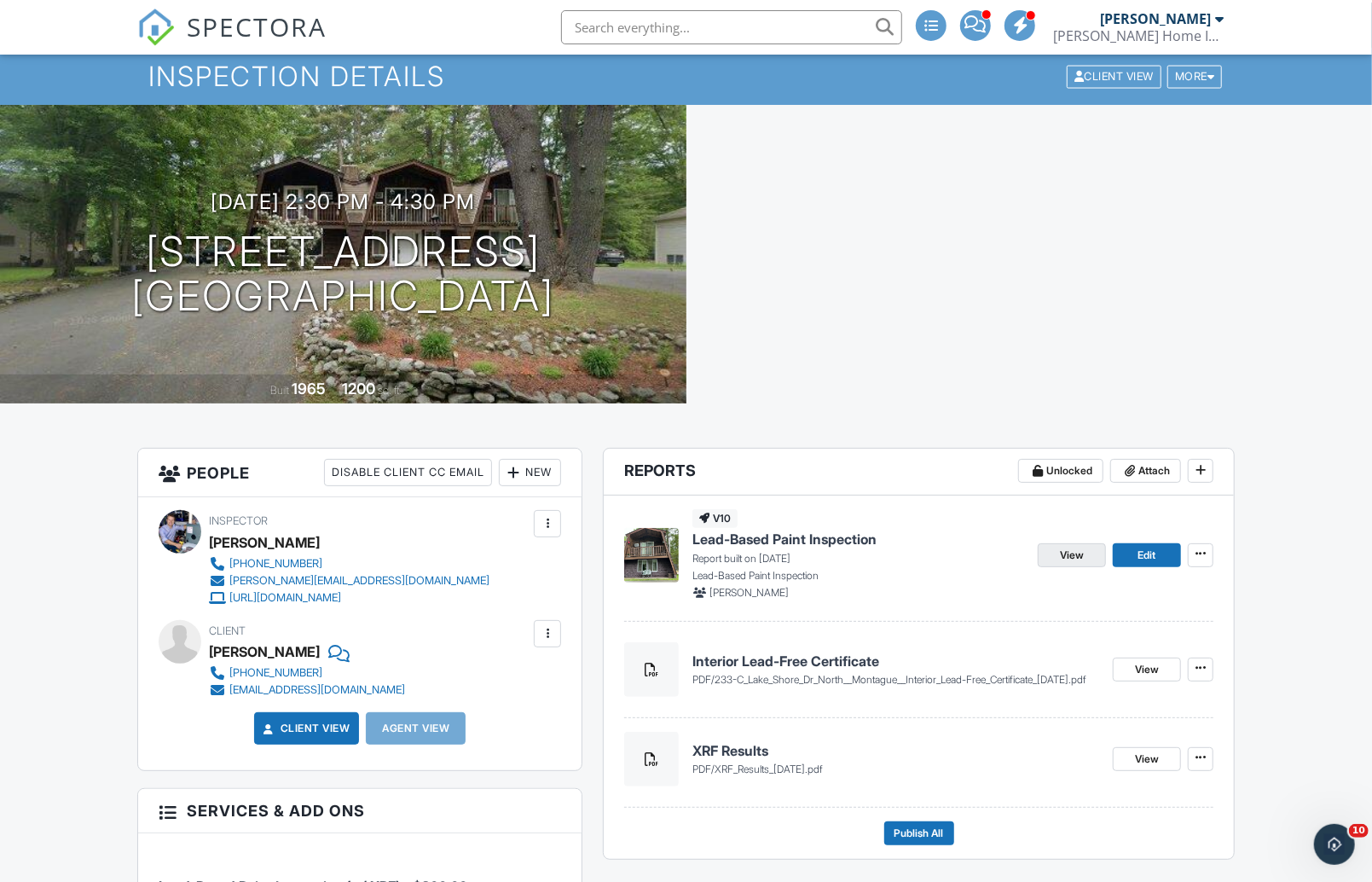
click at [1064, 548] on span "View" at bounding box center [1071, 555] width 24 height 17
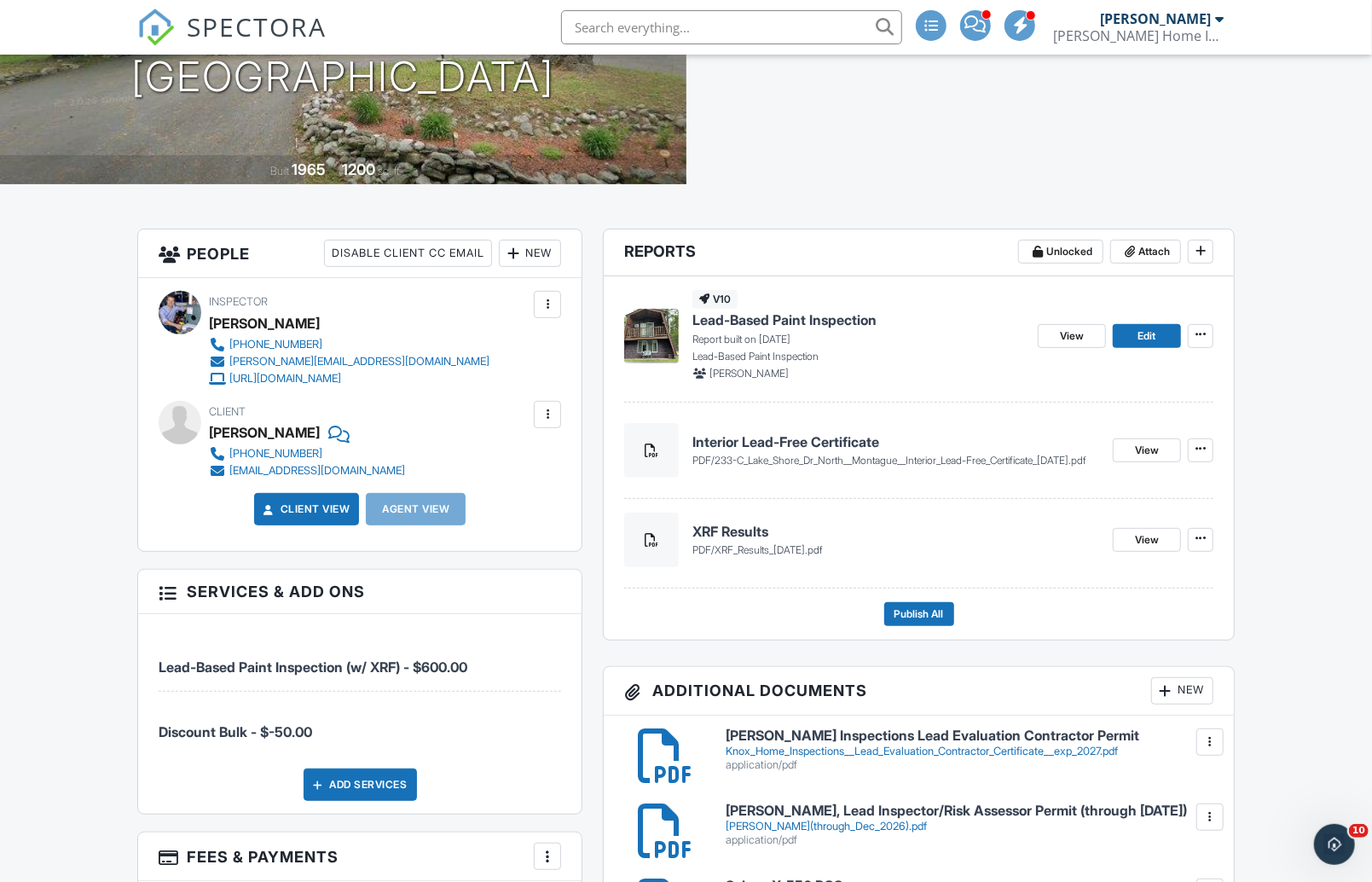
scroll to position [271, 0]
click at [919, 613] on span "Publish All" at bounding box center [919, 614] width 50 height 17
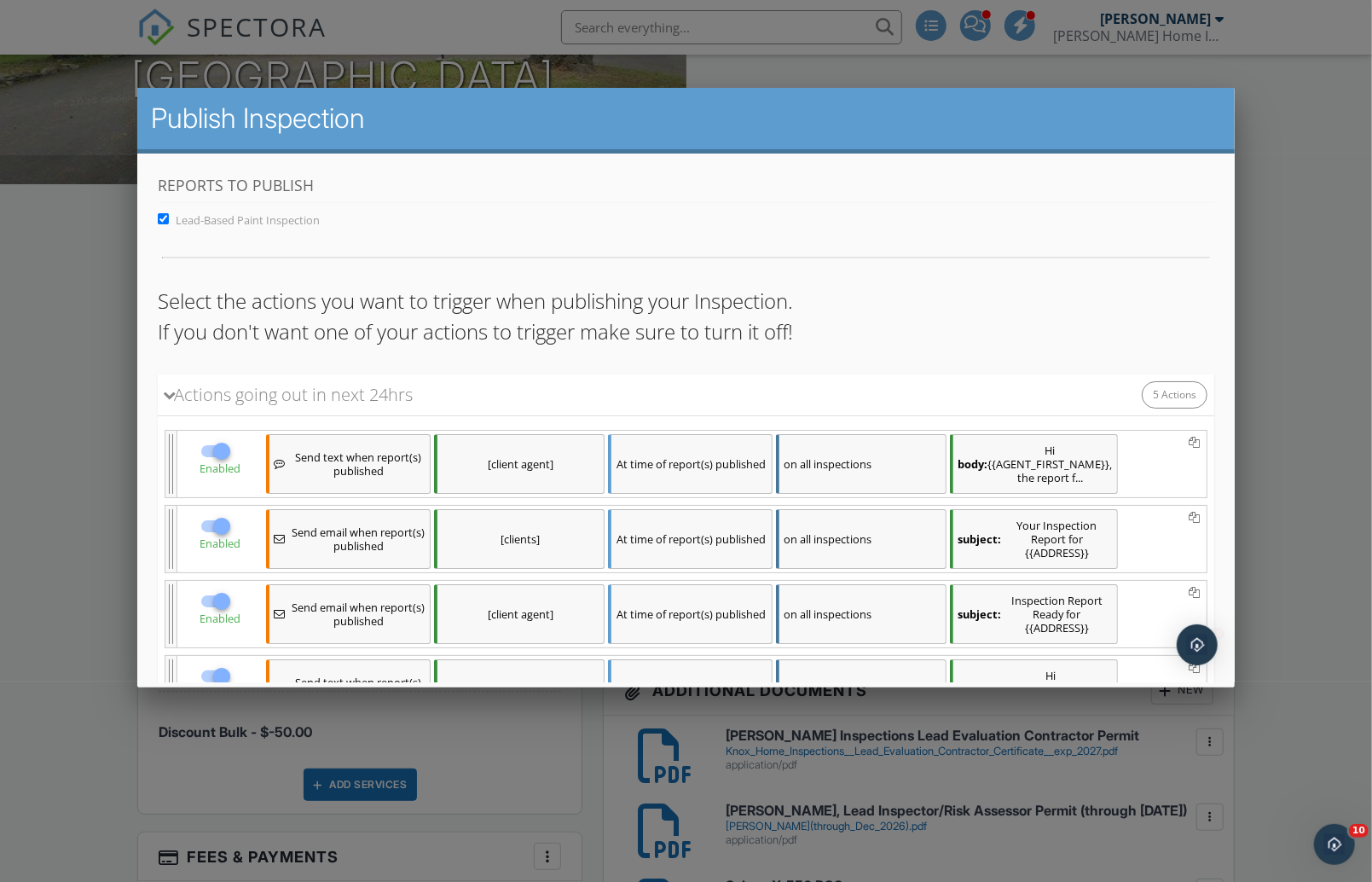
scroll to position [0, 0]
click at [661, 351] on div "Select the actions you want to trigger when publishing your Inspection. If you …" at bounding box center [685, 323] width 1057 height 75
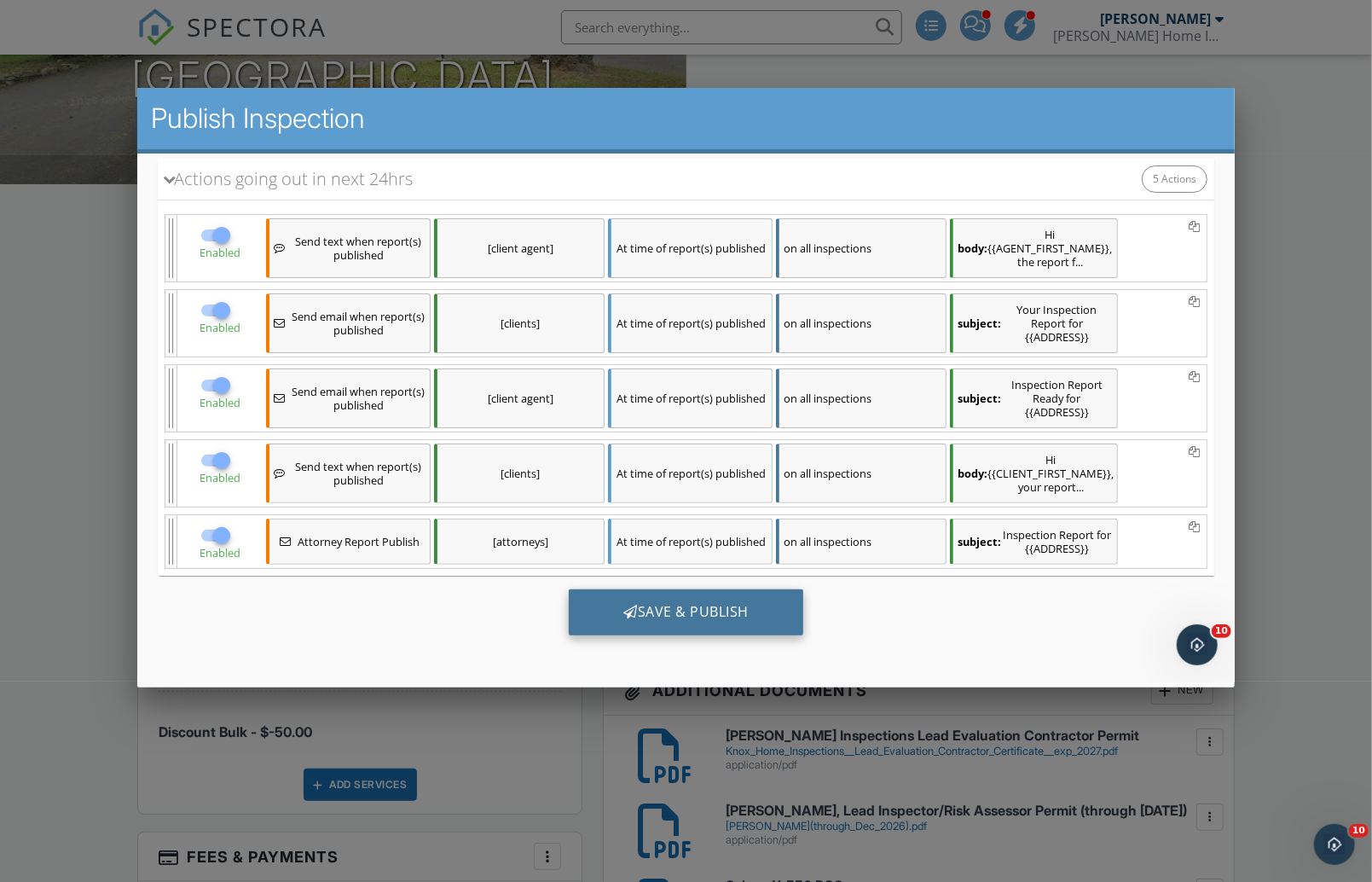
scroll to position [220, 0]
click at [682, 613] on div "Save & Publish" at bounding box center [685, 612] width 234 height 46
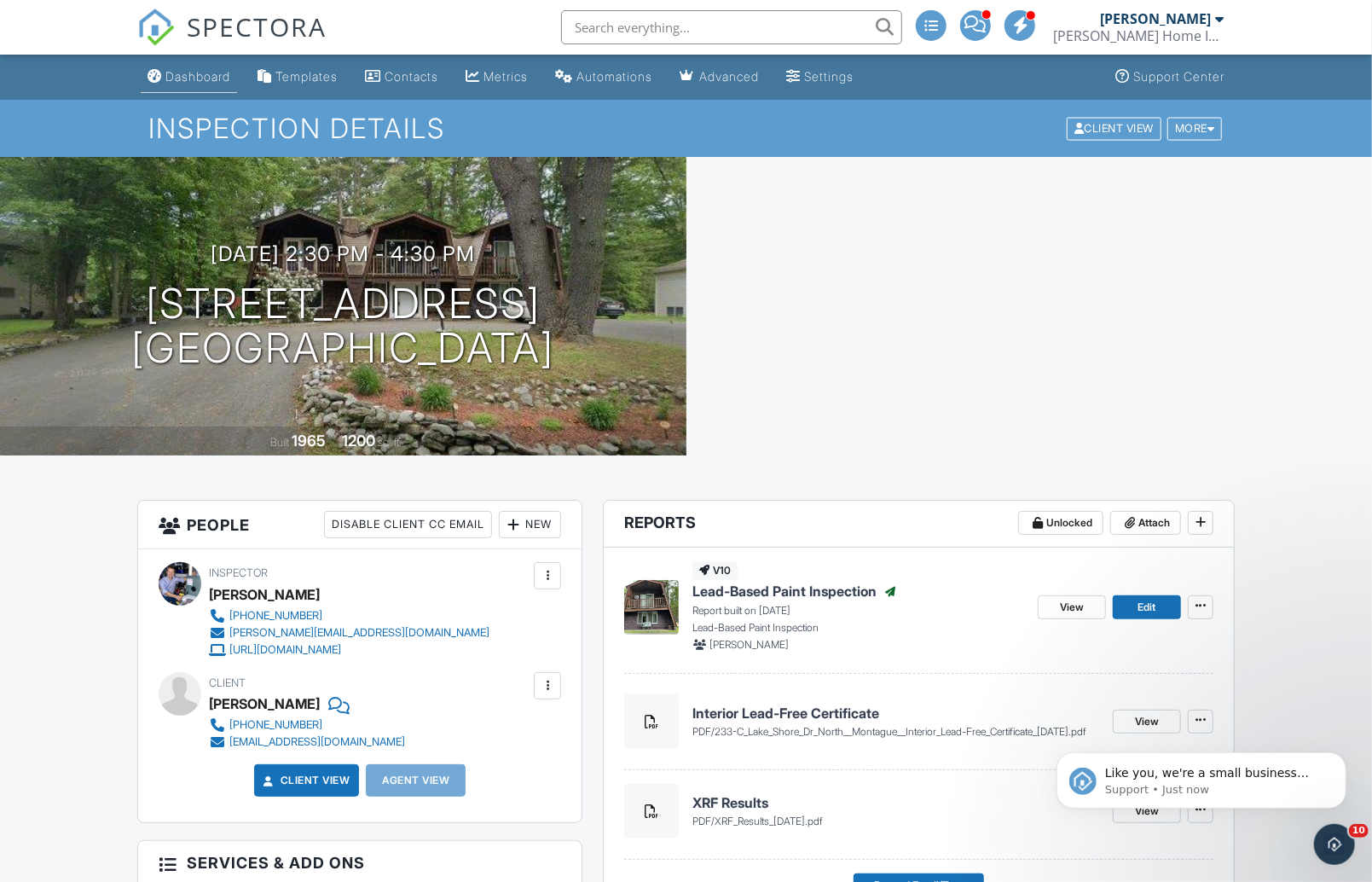
click at [183, 75] on div "Dashboard" at bounding box center [198, 77] width 65 height 14
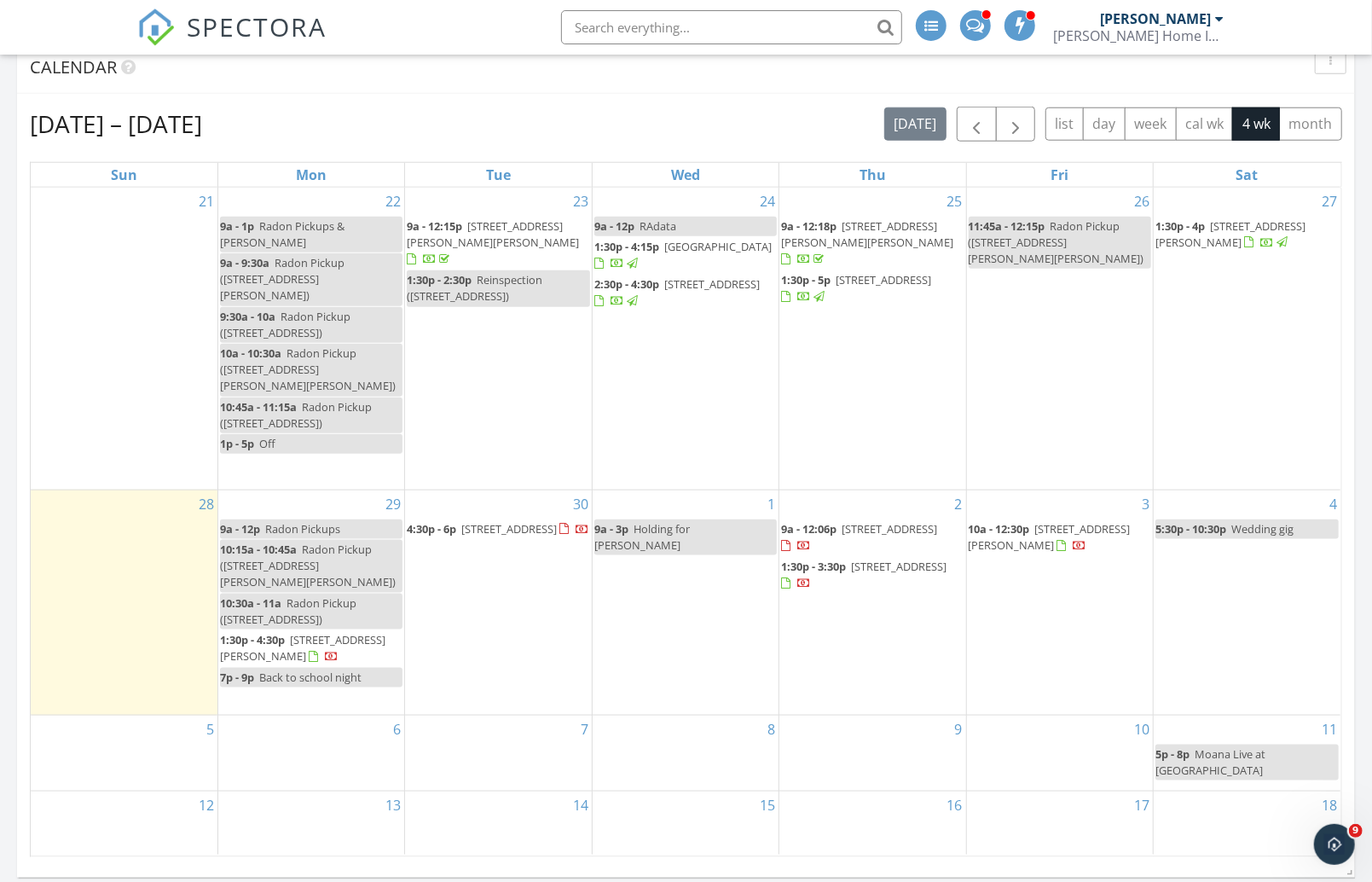
scroll to position [1050, 0]
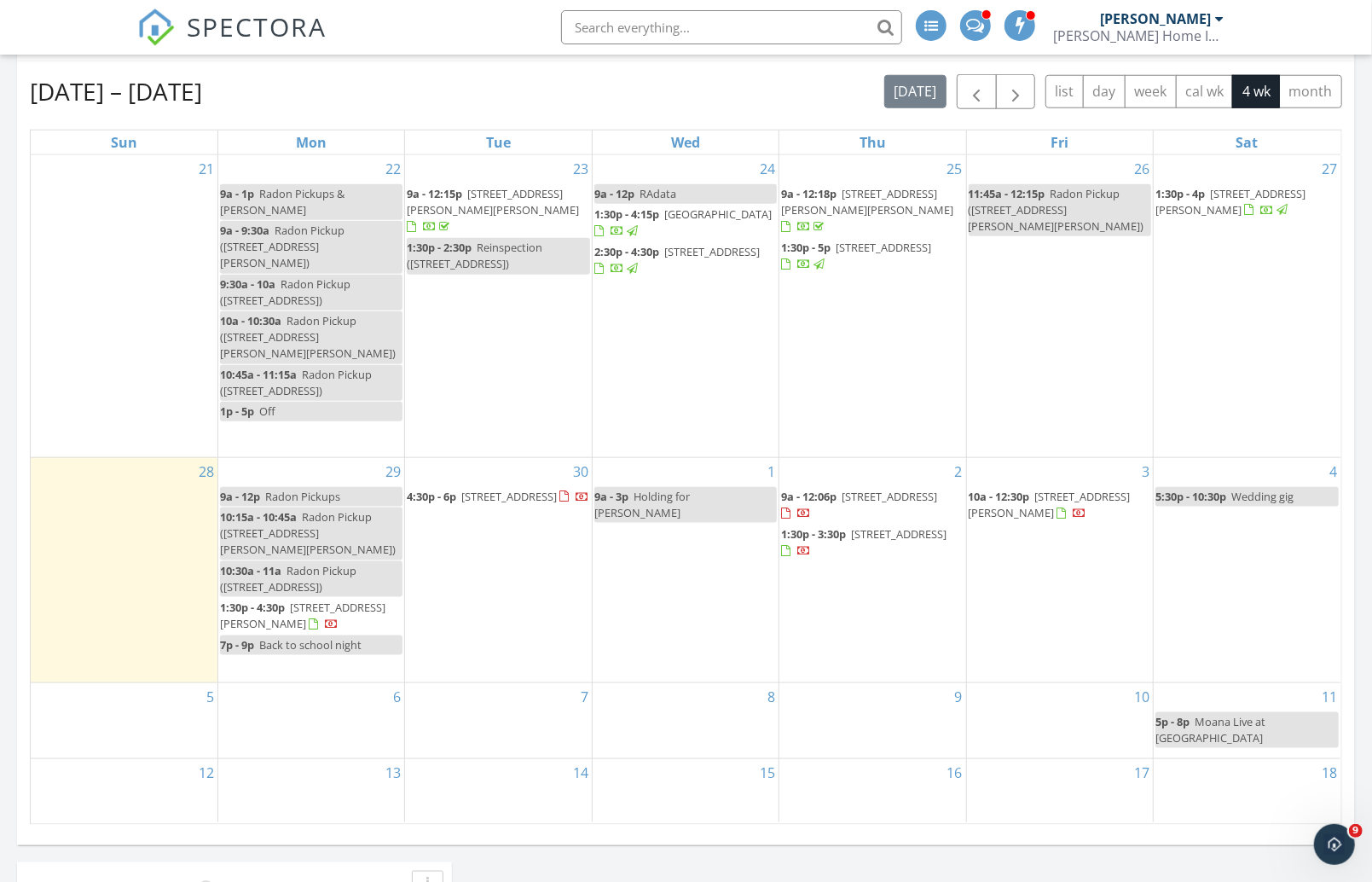
click at [1361, 570] on div "[DATE] [PERSON_NAME] No results found New Inspection New Quote Map + − Leaflet …" at bounding box center [686, 277] width 1372 height 1936
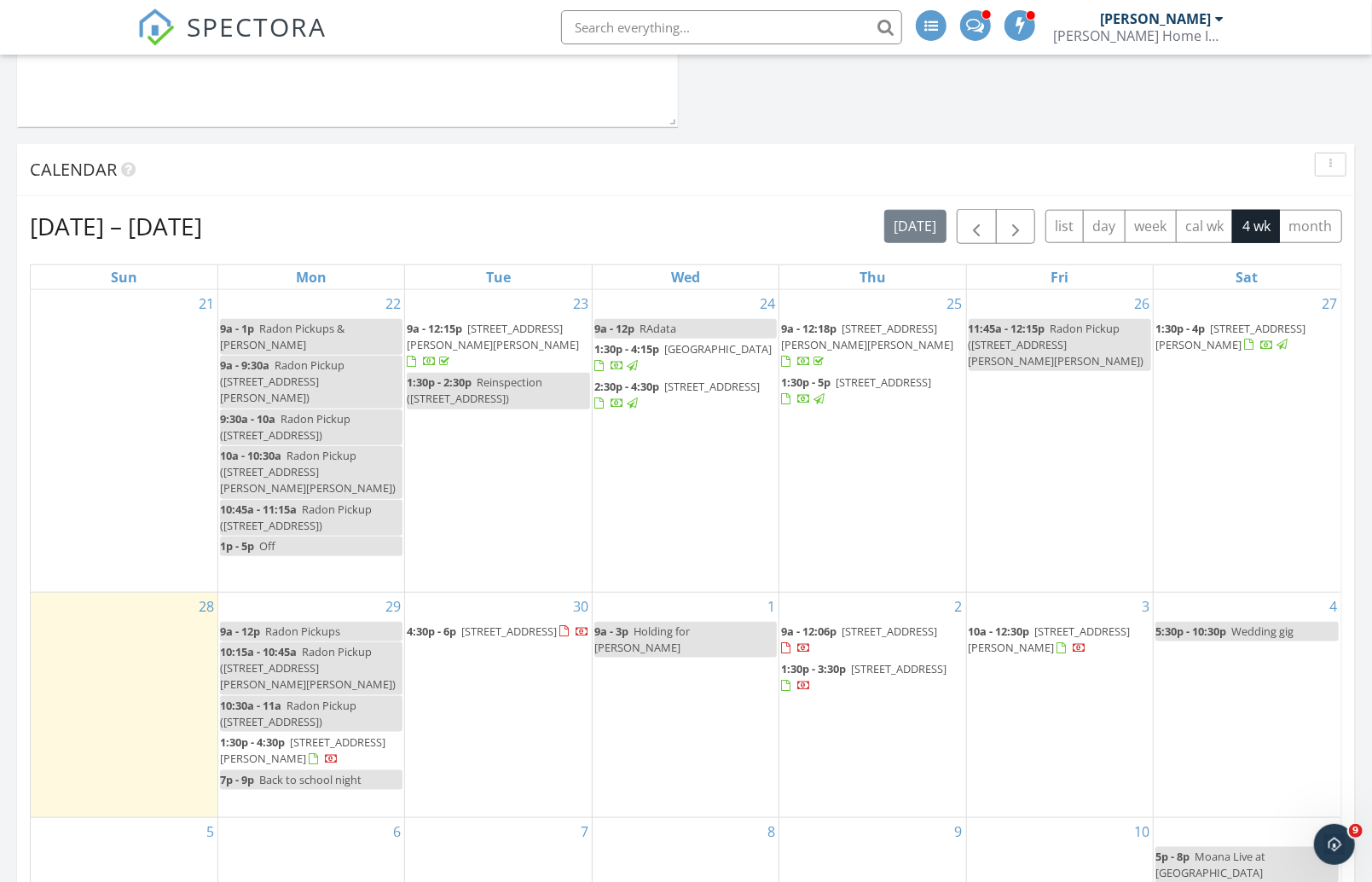
scroll to position [945, 0]
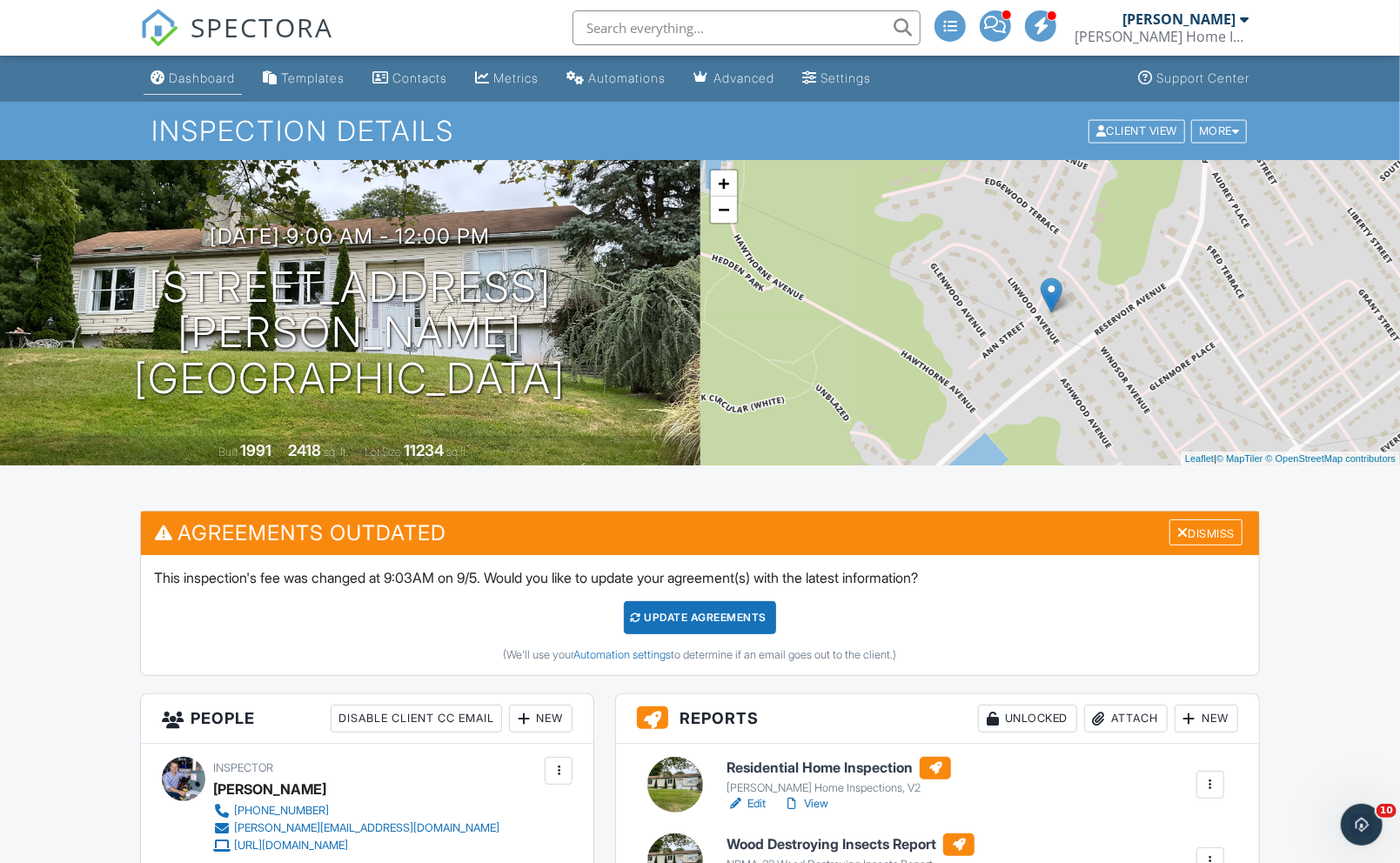
click at [191, 81] on div "Dashboard" at bounding box center [202, 78] width 66 height 15
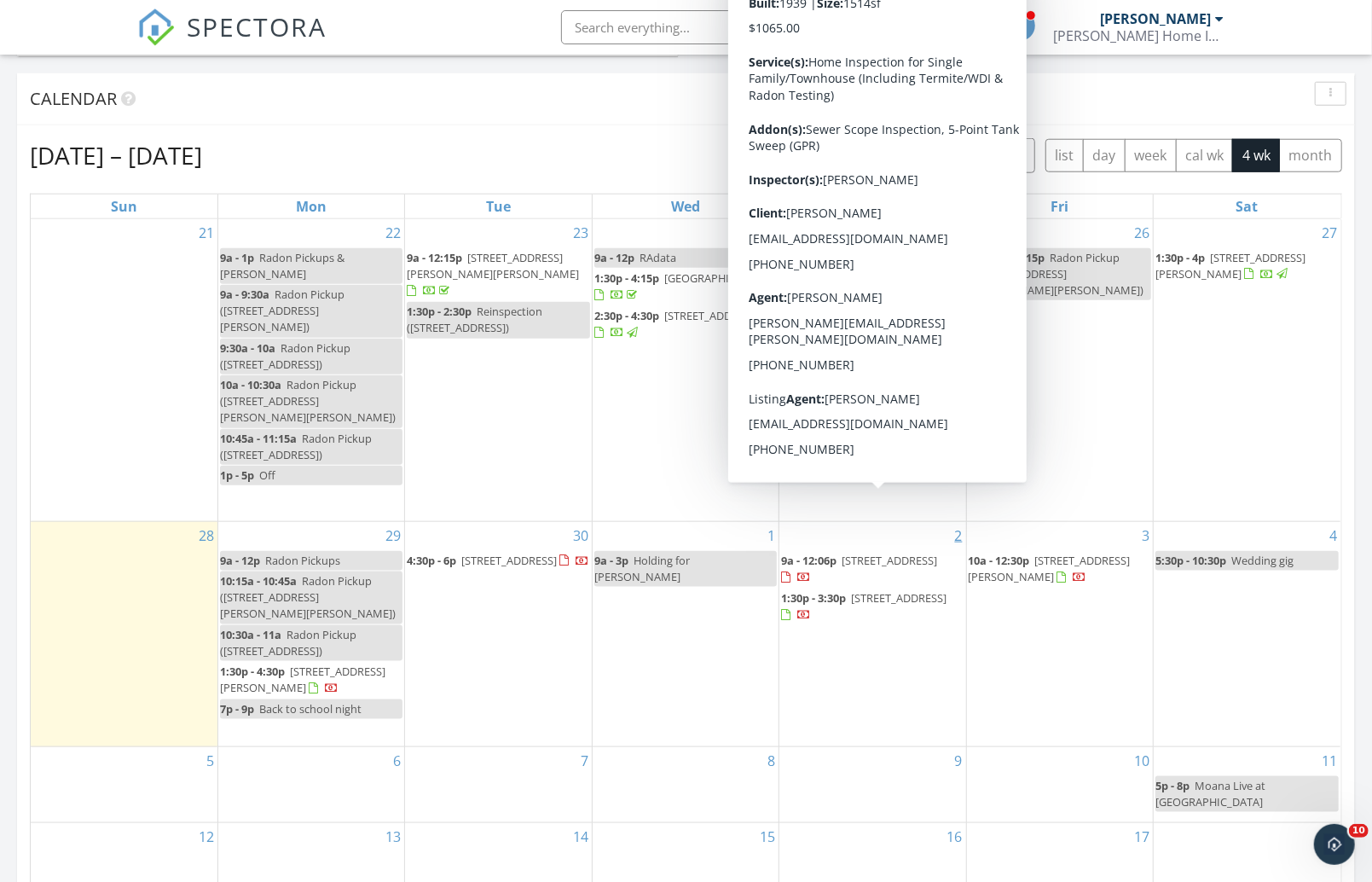
scroll to position [970, 0]
